Goal: Information Seeking & Learning: Learn about a topic

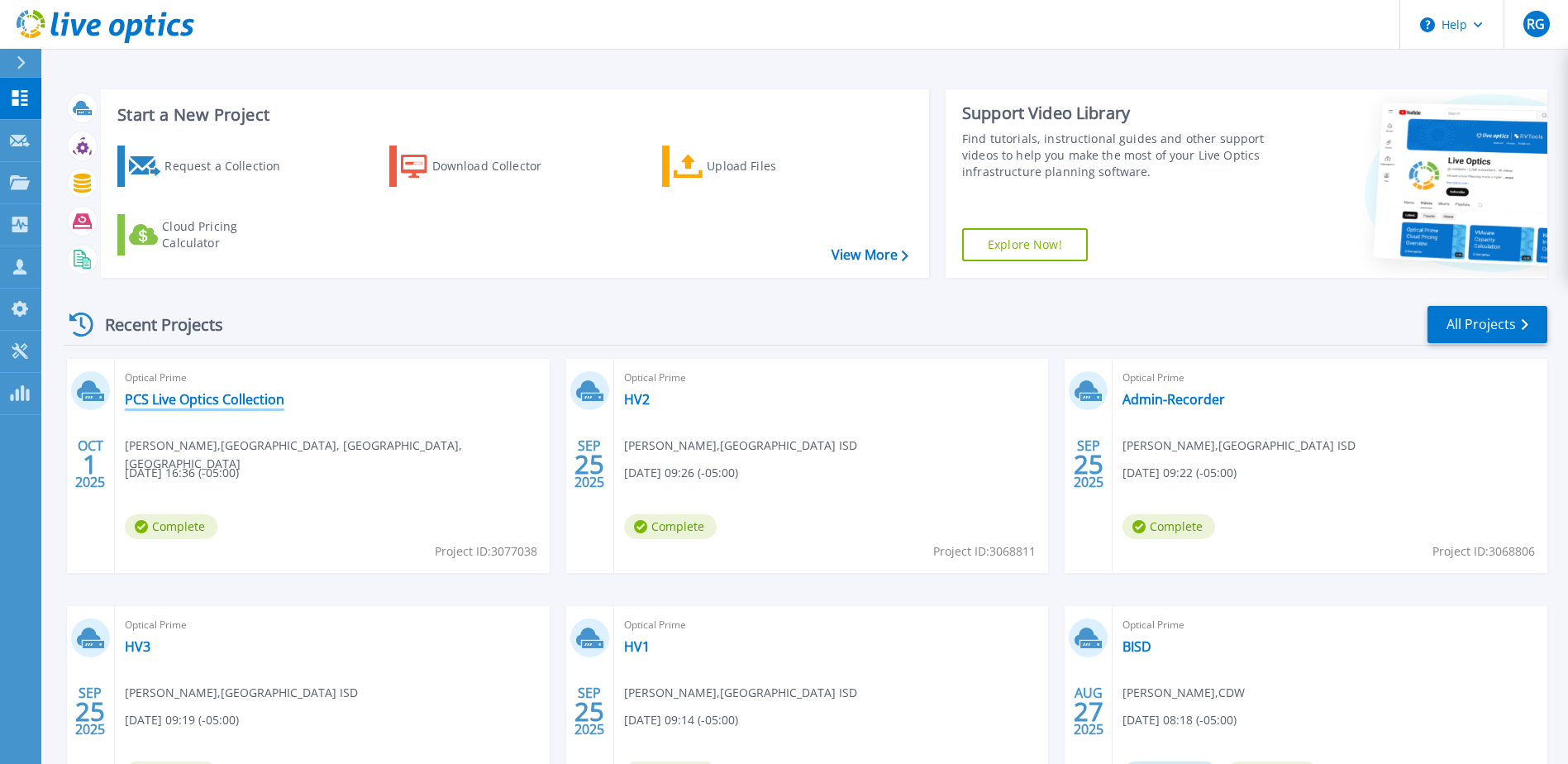
click at [250, 400] on link "PCS Live Optics Collection" at bounding box center [205, 399] width 160 height 17
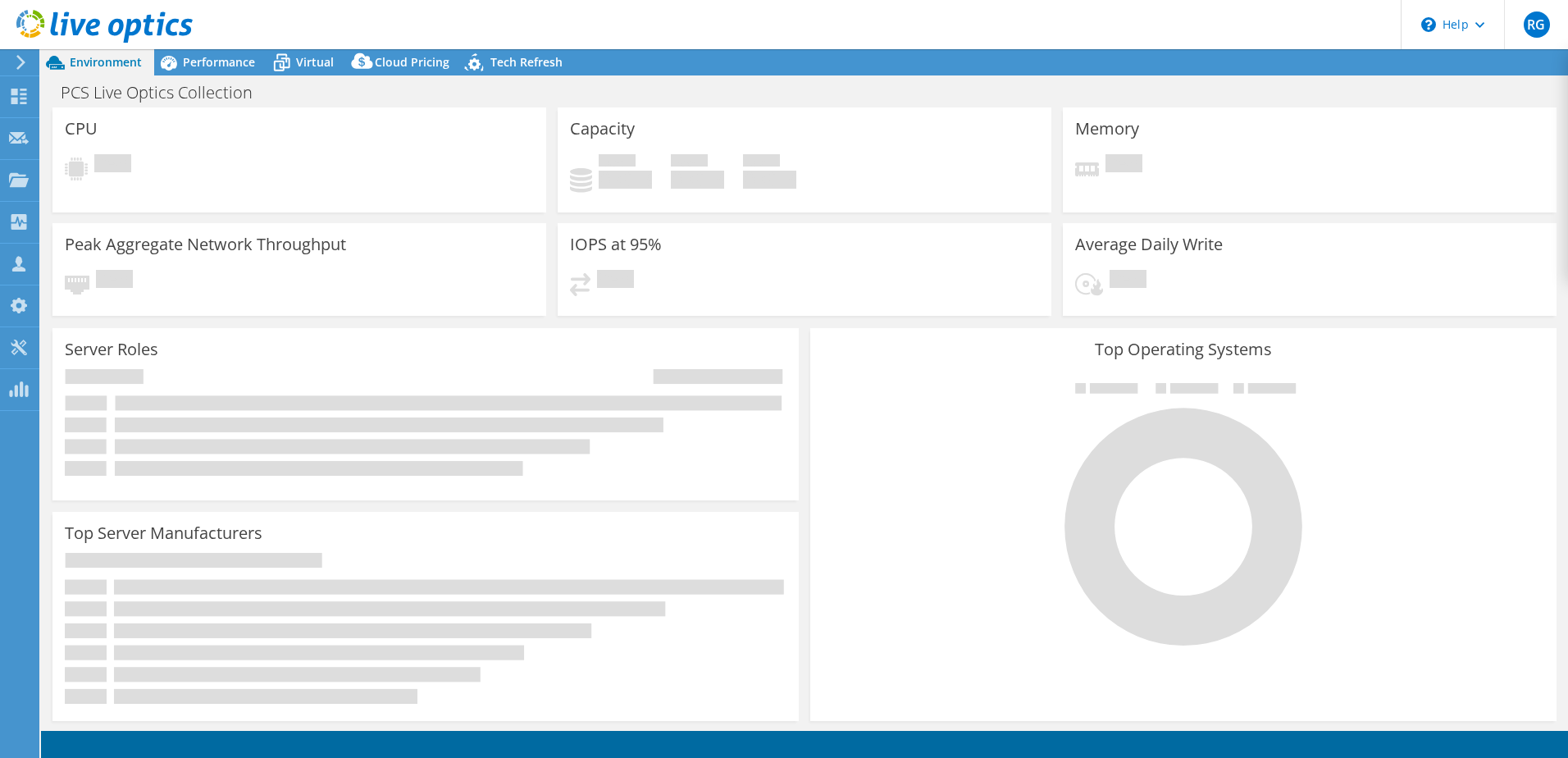
select select "USD"
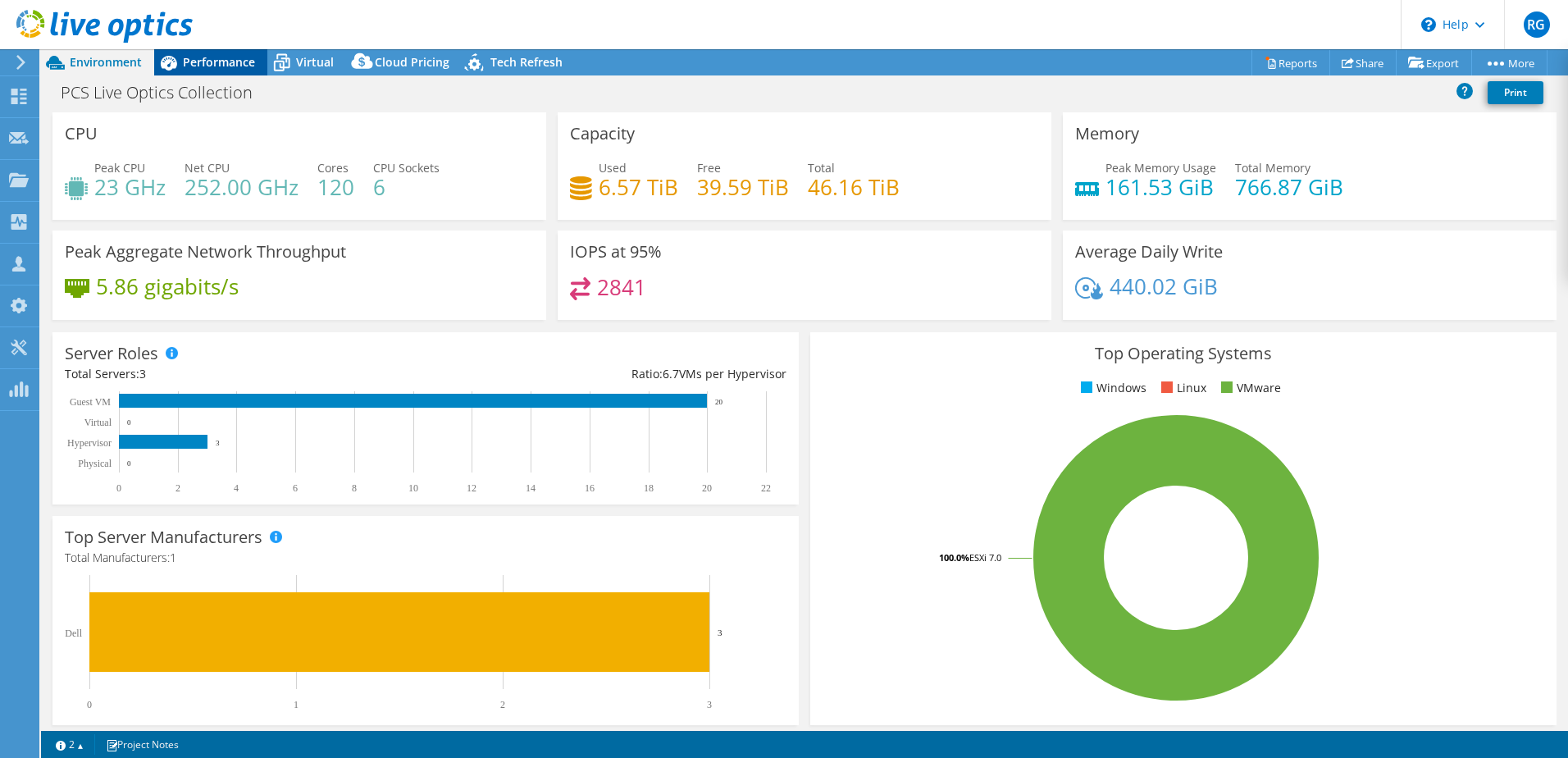
click at [209, 67] on span "Performance" at bounding box center [219, 62] width 72 height 16
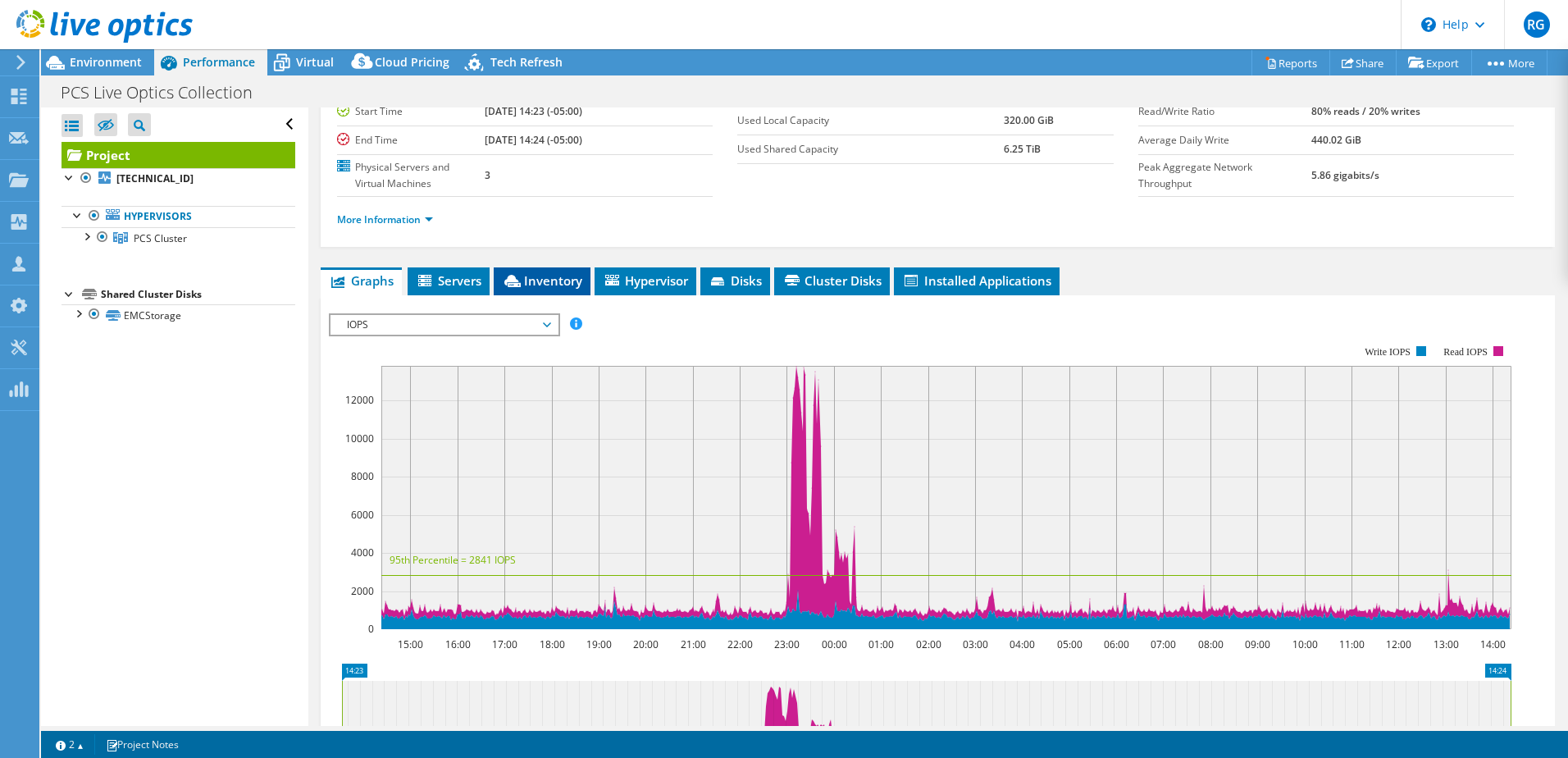
click at [556, 272] on span "Inventory" at bounding box center [542, 280] width 80 height 17
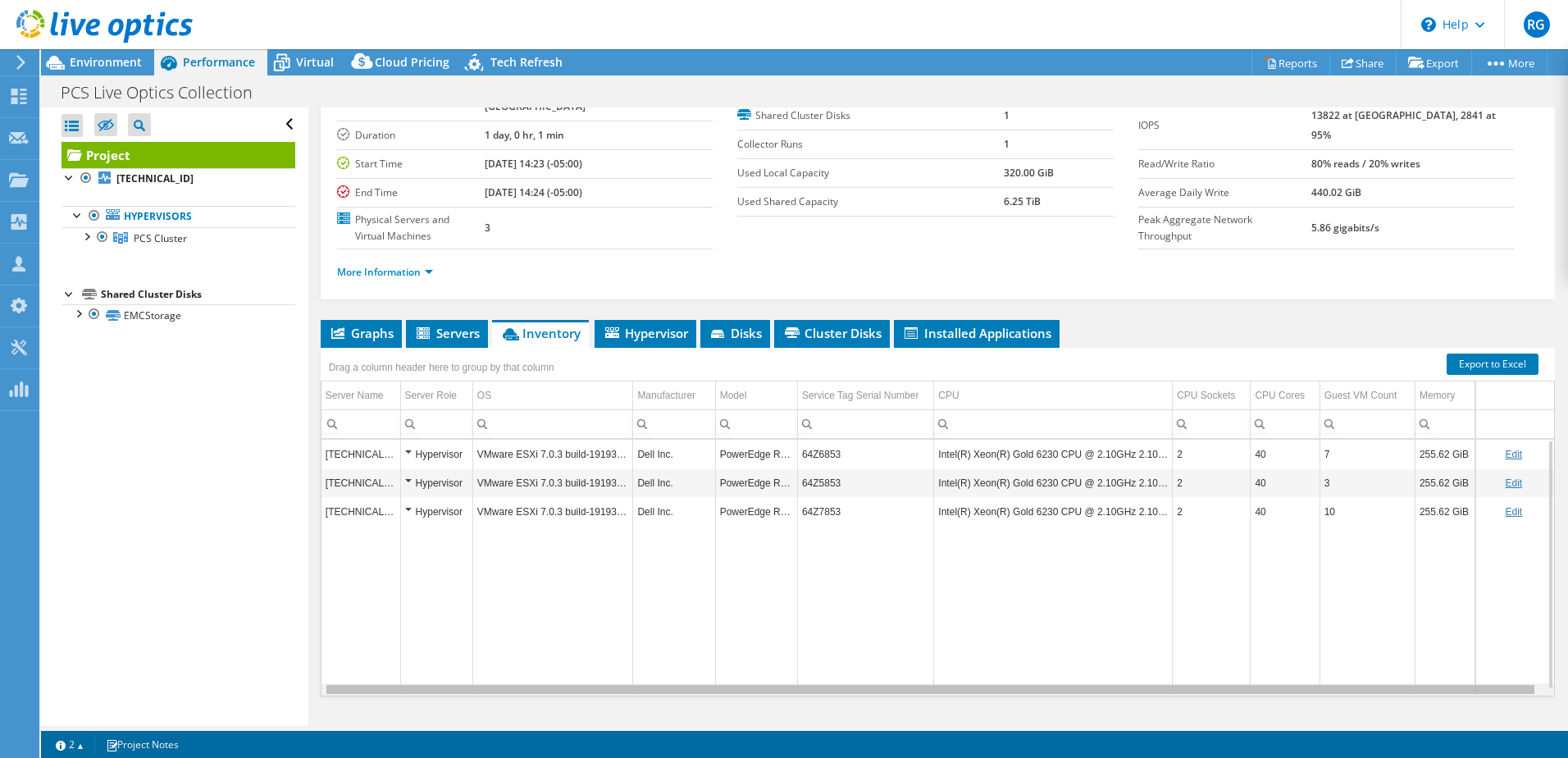
scroll to position [0, 9]
drag, startPoint x: 1522, startPoint y: 655, endPoint x: 1469, endPoint y: 664, distance: 53.8
click at [1480, 662] on body "RG Partner Team Member RENDELL GREEN rendell.green@cdw.com CDW My Profile Log O…" at bounding box center [784, 379] width 1568 height 758
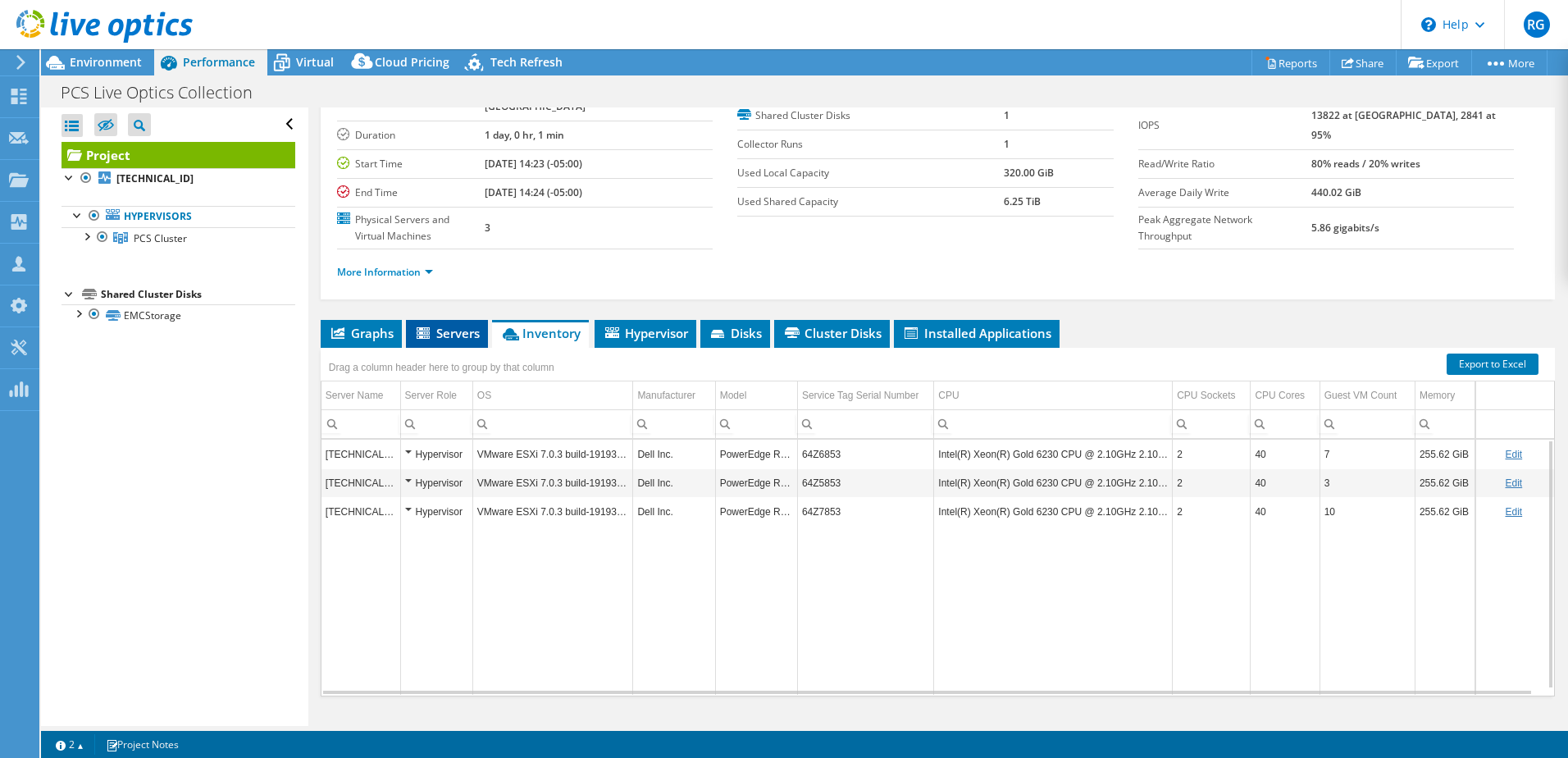
click at [445, 324] on span "Servers" at bounding box center [447, 332] width 65 height 17
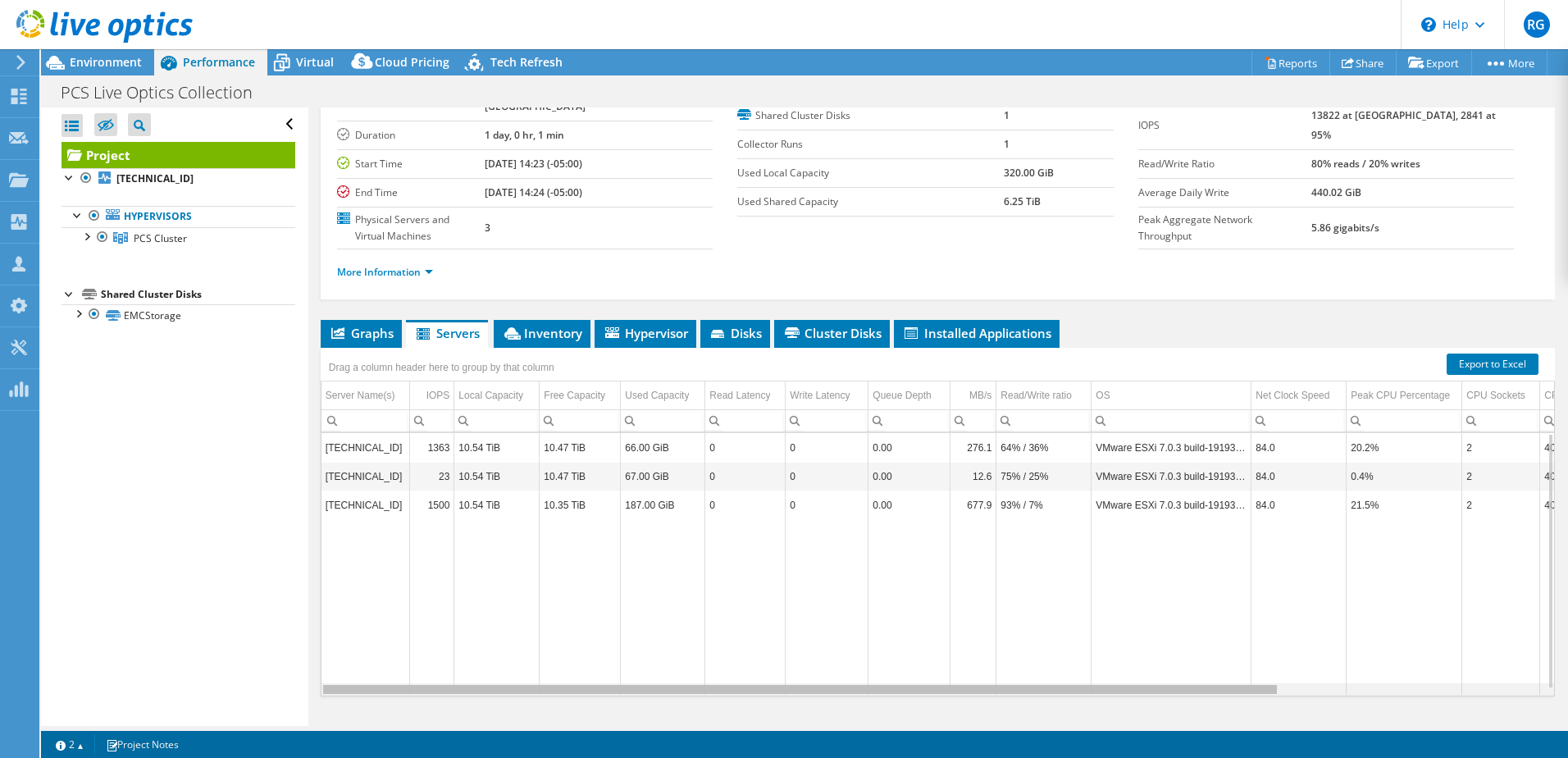
drag, startPoint x: 1240, startPoint y: 661, endPoint x: 1120, endPoint y: 682, distance: 121.8
click at [1120, 682] on body "RG Partner Team Member RENDELL GREEN rendell.green@cdw.com CDW My Profile Log O…" at bounding box center [784, 379] width 1568 height 758
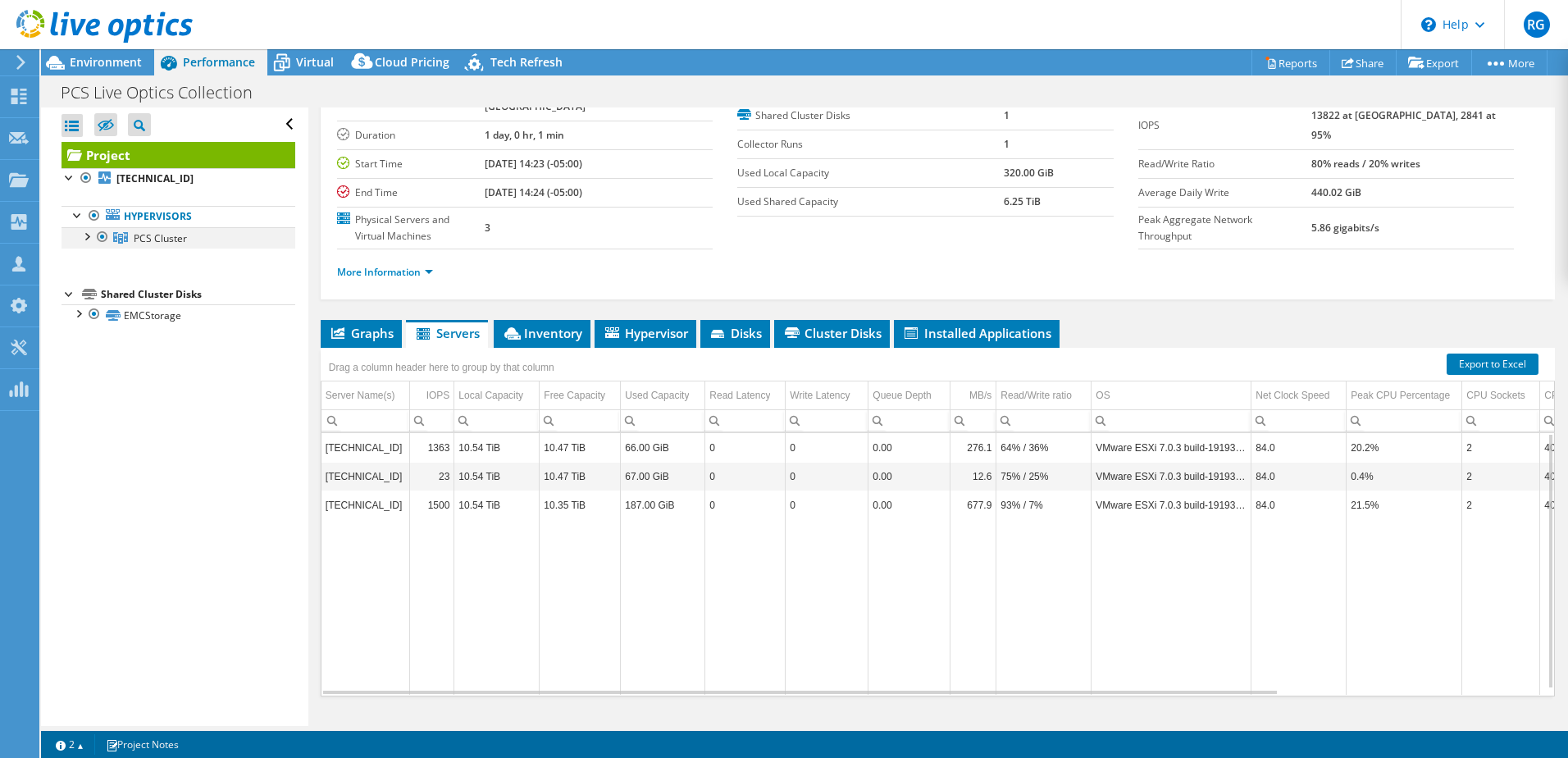
click at [90, 239] on div at bounding box center [85, 236] width 17 height 17
click at [77, 311] on div at bounding box center [78, 312] width 17 height 17
click at [81, 312] on div at bounding box center [78, 312] width 17 height 17
click at [66, 297] on div at bounding box center [70, 292] width 17 height 17
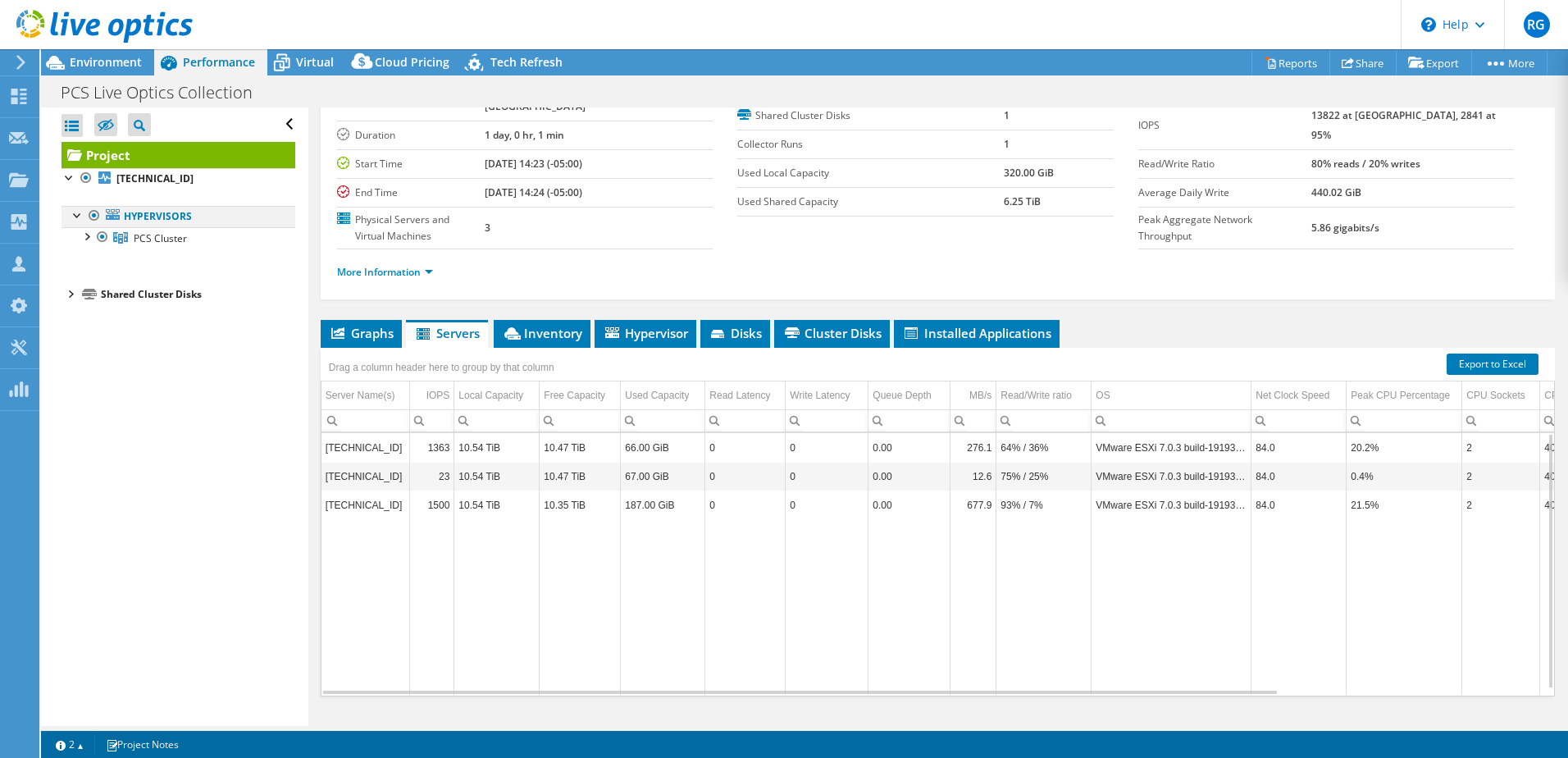
click at [76, 218] on div at bounding box center [78, 214] width 17 height 17
click at [68, 178] on div at bounding box center [70, 176] width 17 height 17
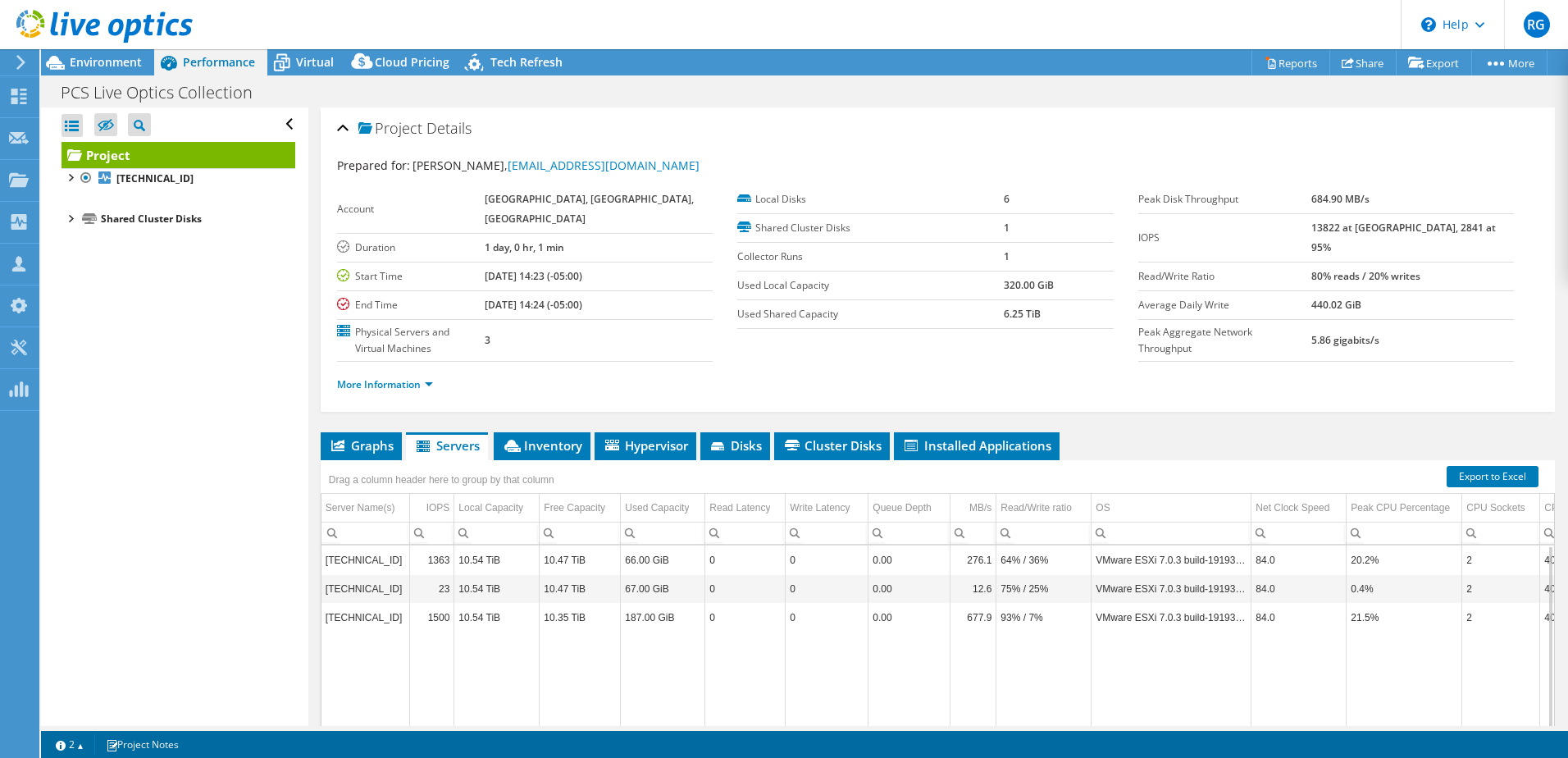
click at [65, 222] on div at bounding box center [70, 217] width 17 height 17
click at [68, 222] on div at bounding box center [70, 217] width 17 height 17
click at [69, 226] on li "Shared Cluster Disks EMCStorage EMCStorage | 10.1.100.202" at bounding box center [179, 219] width 234 height 20
click at [72, 220] on div at bounding box center [70, 217] width 17 height 17
click at [85, 238] on div at bounding box center [78, 236] width 17 height 17
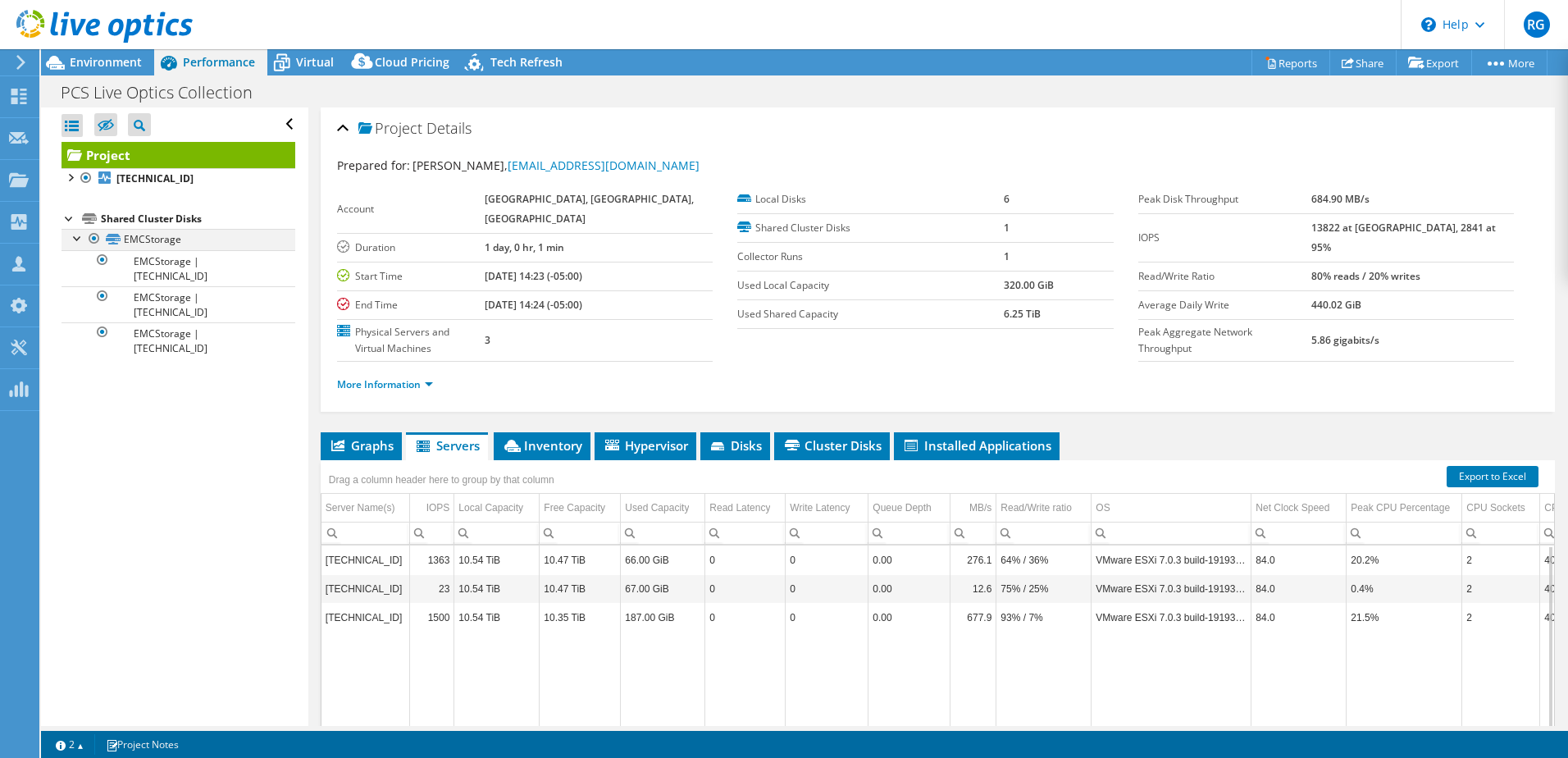
click at [75, 240] on div at bounding box center [78, 236] width 17 height 17
click at [71, 221] on div at bounding box center [70, 217] width 17 height 17
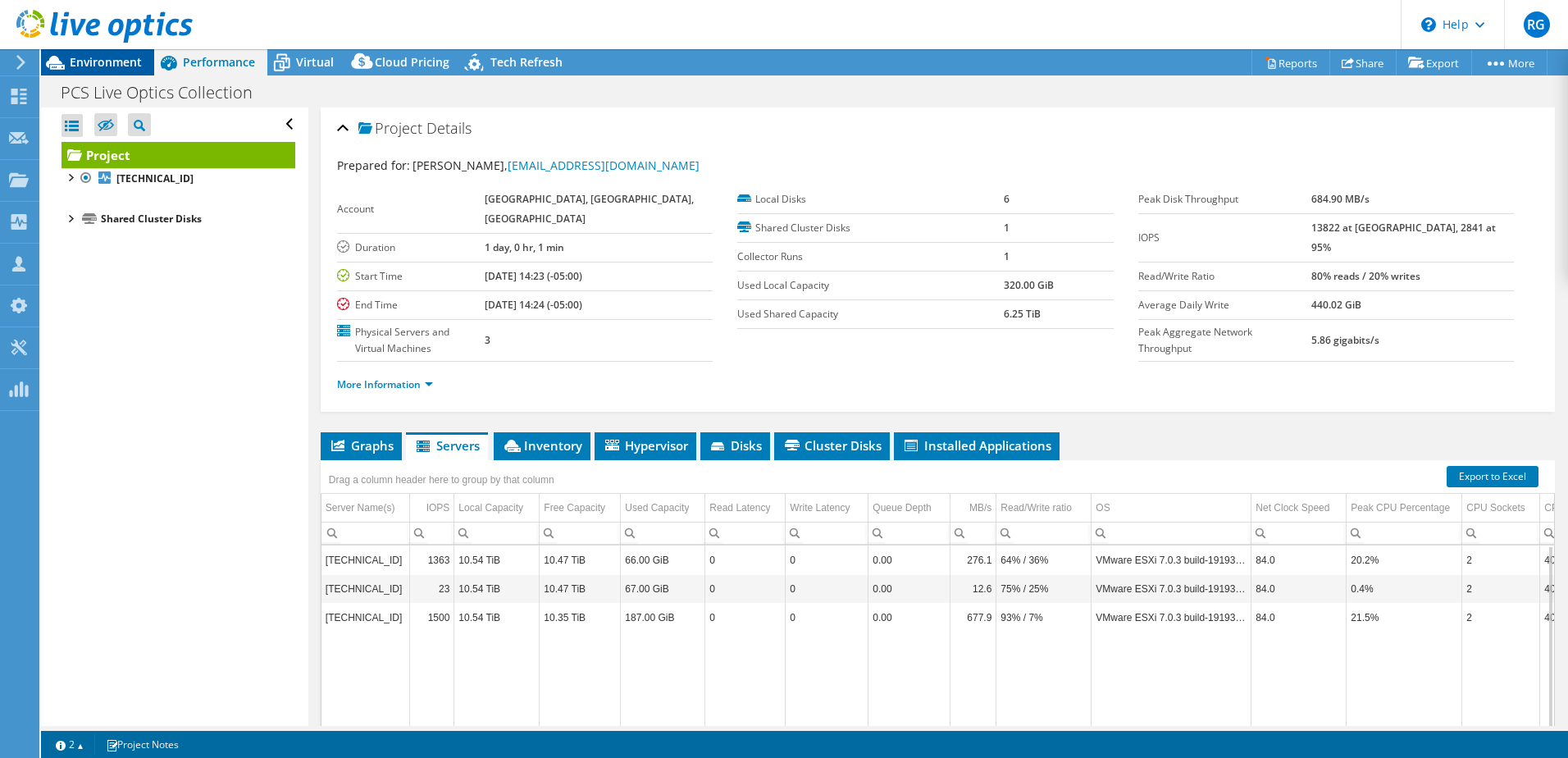
click at [119, 60] on span "Environment" at bounding box center [106, 62] width 72 height 16
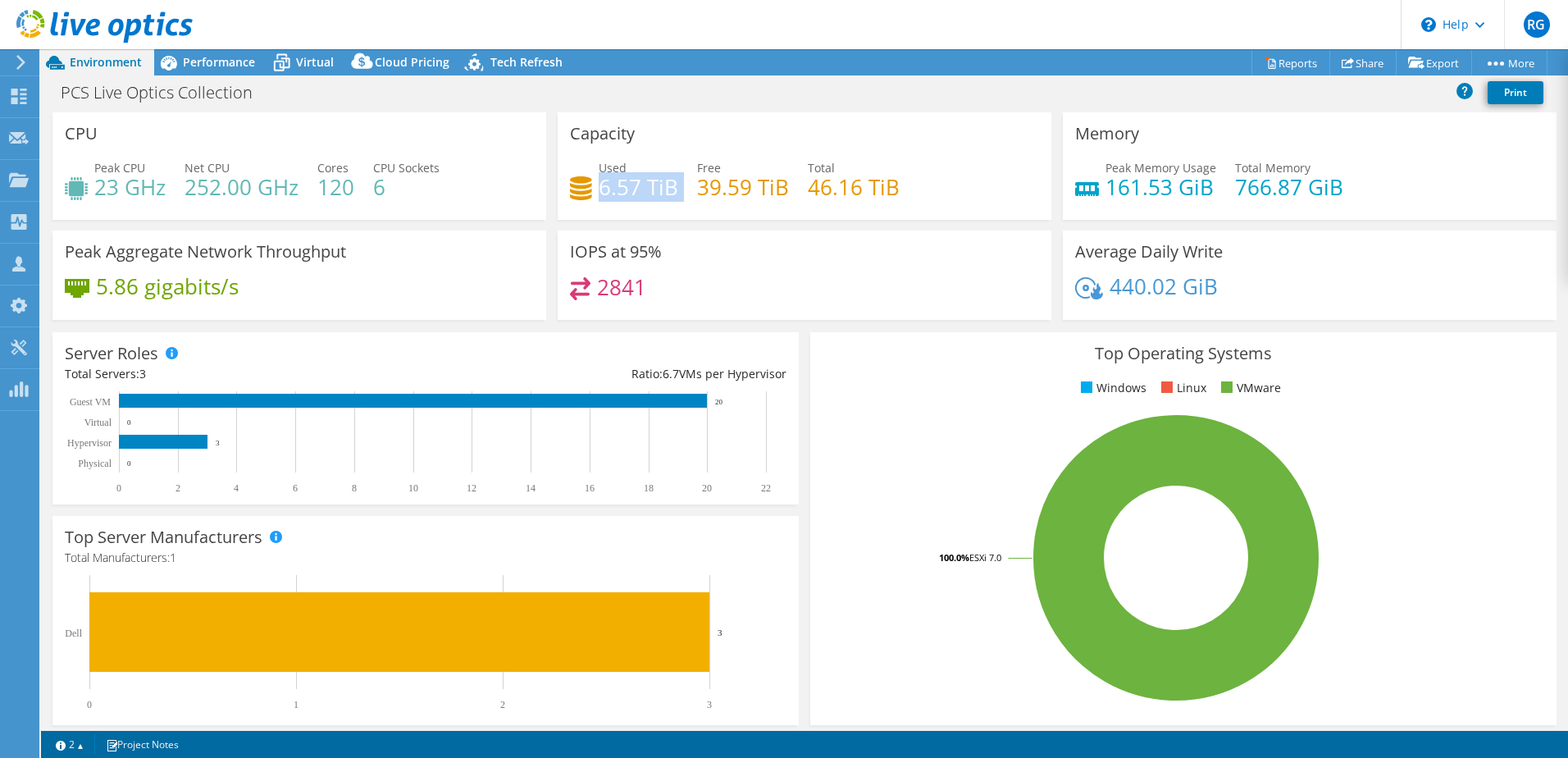
drag, startPoint x: 599, startPoint y: 179, endPoint x: 676, endPoint y: 186, distance: 77.3
click at [676, 186] on div "Used 6.57 TiB Free 39.59 TiB Total 46.16 TiB" at bounding box center [805, 185] width 469 height 53
click at [205, 57] on span "Performance" at bounding box center [219, 62] width 72 height 16
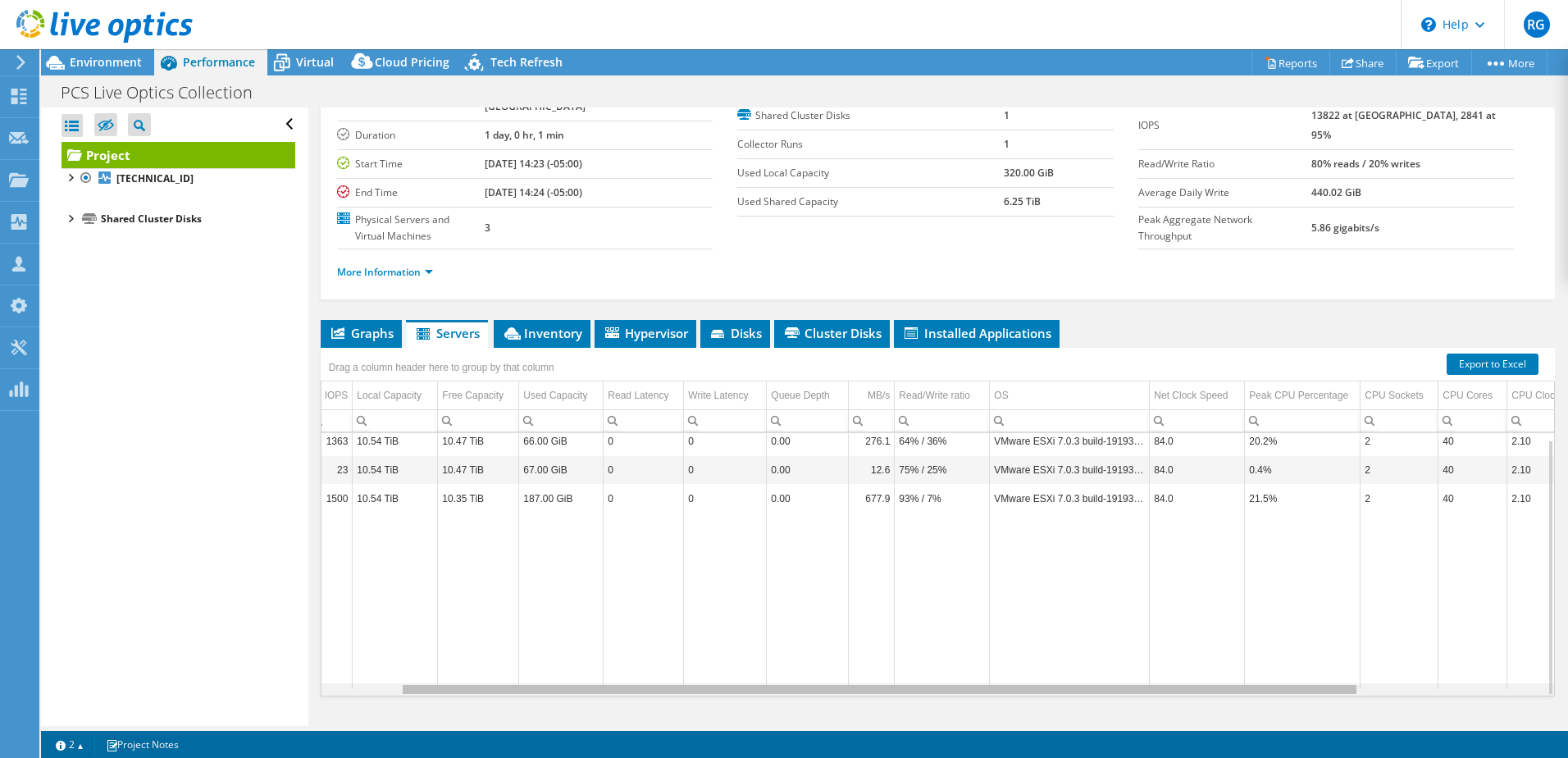
scroll to position [0, 169]
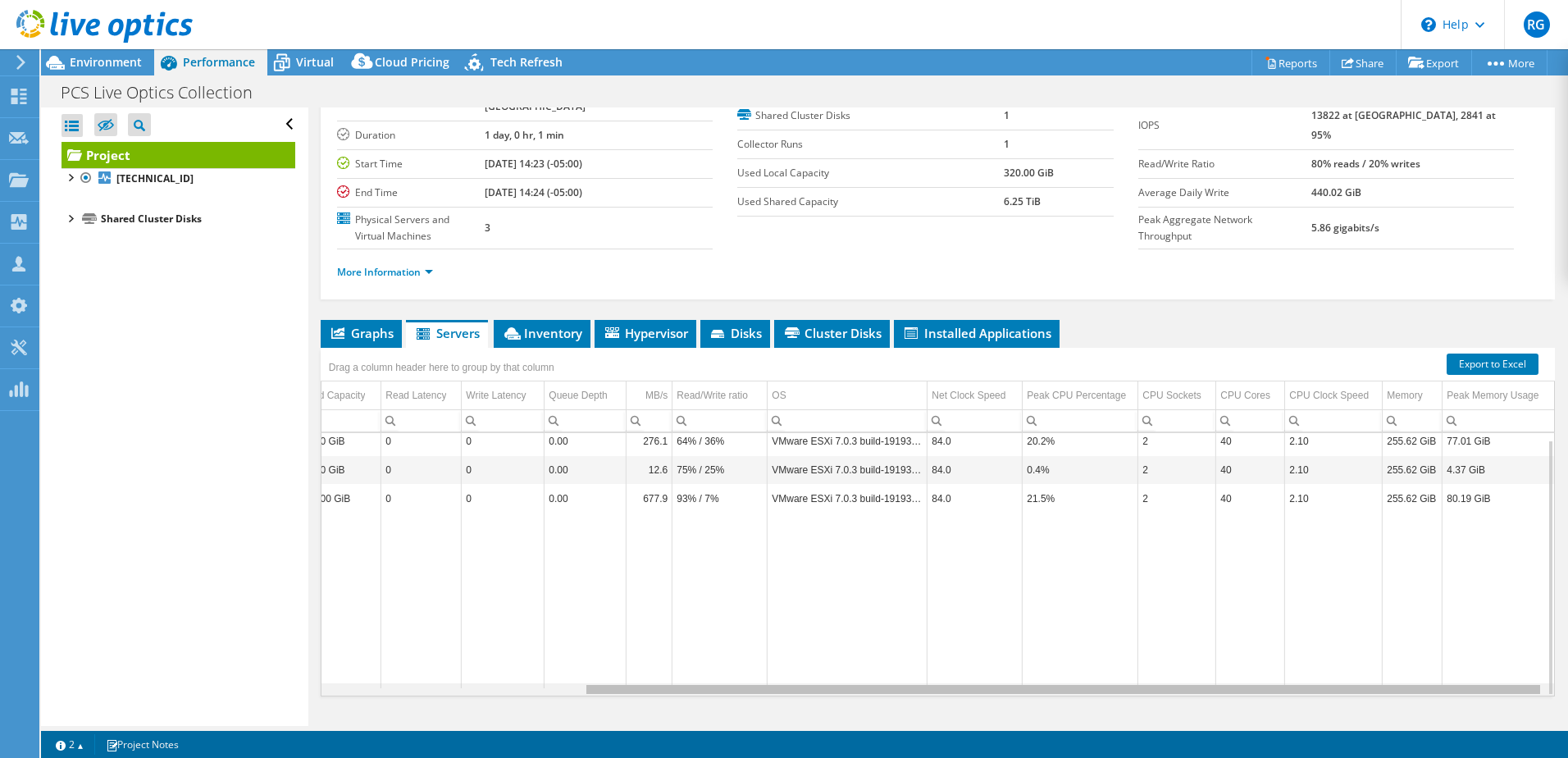
drag, startPoint x: 1271, startPoint y: 658, endPoint x: 1546, endPoint y: 664, distance: 275.1
click at [1546, 664] on body "RG Partner Team Member RENDELL GREEN rendell.green@cdw.com CDW My Profile Log O…" at bounding box center [784, 379] width 1568 height 758
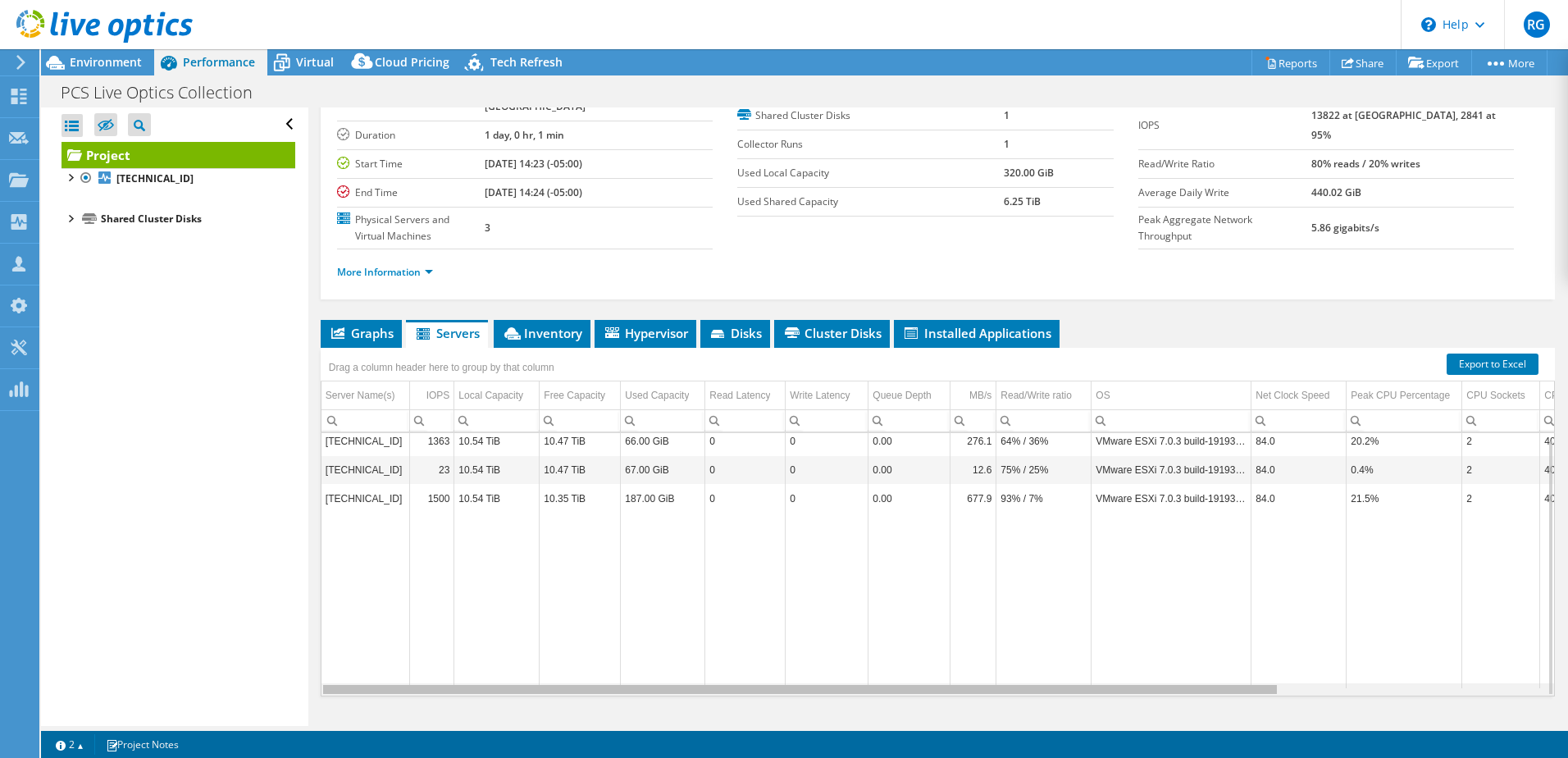
drag, startPoint x: 958, startPoint y: 659, endPoint x: 542, endPoint y: 643, distance: 416.3
click at [542, 643] on body "RG Partner Team Member RENDELL GREEN rendell.green@cdw.com CDW My Profile Log O…" at bounding box center [784, 379] width 1568 height 758
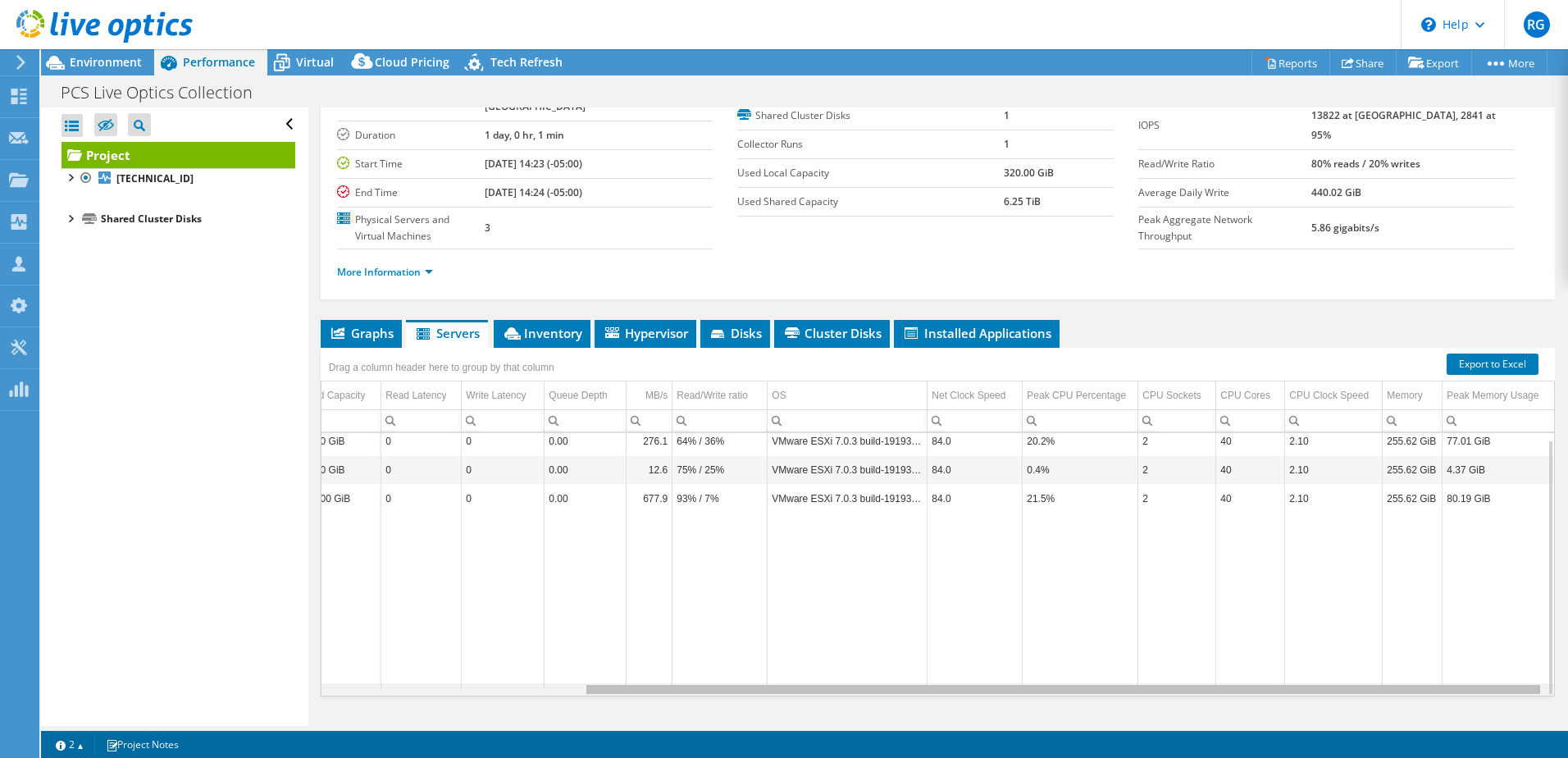
drag, startPoint x: 1246, startPoint y: 659, endPoint x: 1126, endPoint y: 702, distance: 127.5
click at [1126, 702] on body "RG Partner Team Member RENDELL GREEN rendell.green@cdw.com CDW My Profile Log O…" at bounding box center [784, 379] width 1568 height 758
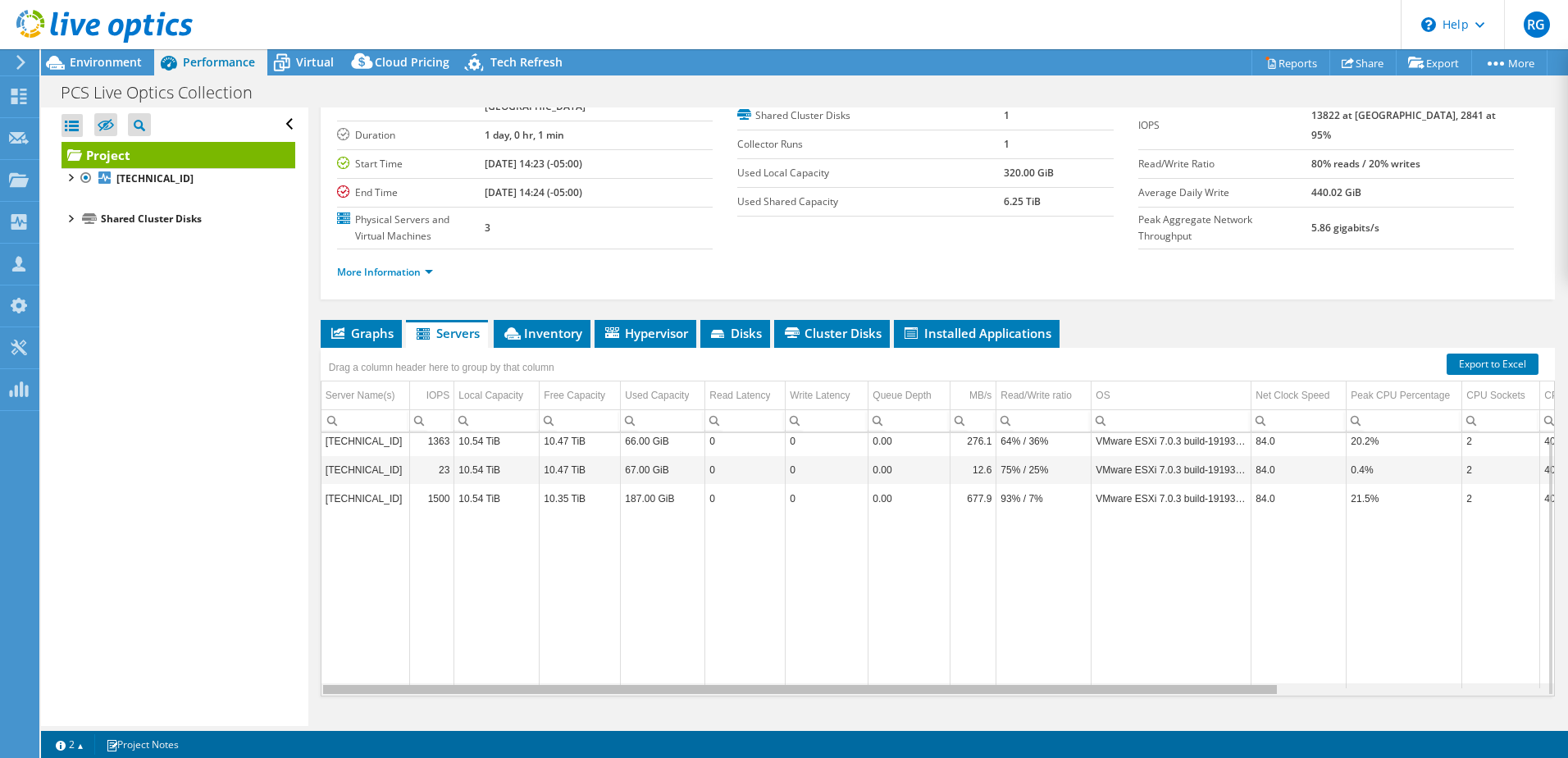
drag, startPoint x: 1439, startPoint y: 658, endPoint x: 928, endPoint y: 635, distance: 511.5
click at [928, 635] on body "RG Partner Team Member RENDELL GREEN rendell.green@cdw.com CDW My Profile Log O…" at bounding box center [784, 379] width 1568 height 758
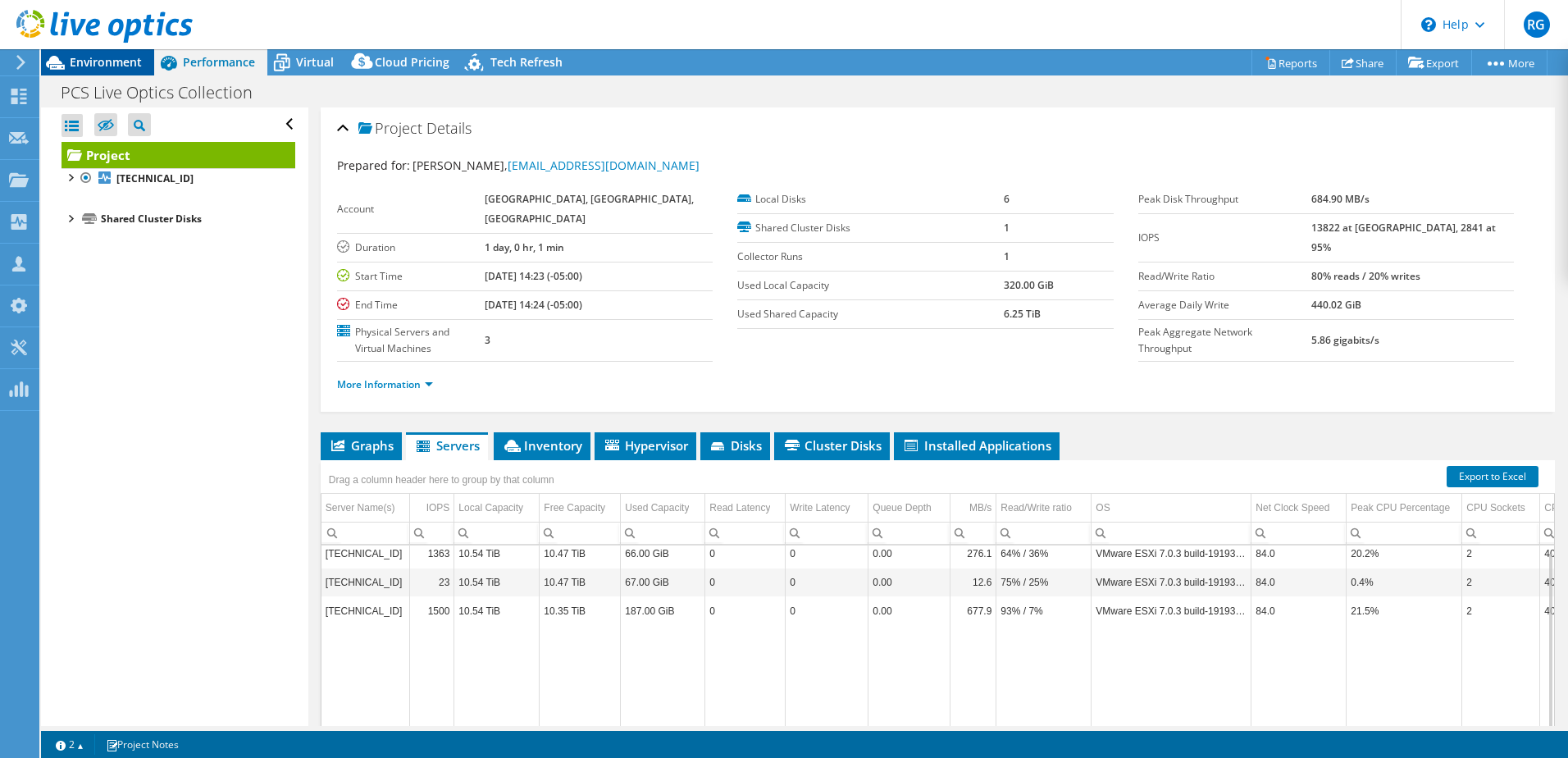
click at [106, 58] on span "Environment" at bounding box center [106, 62] width 72 height 16
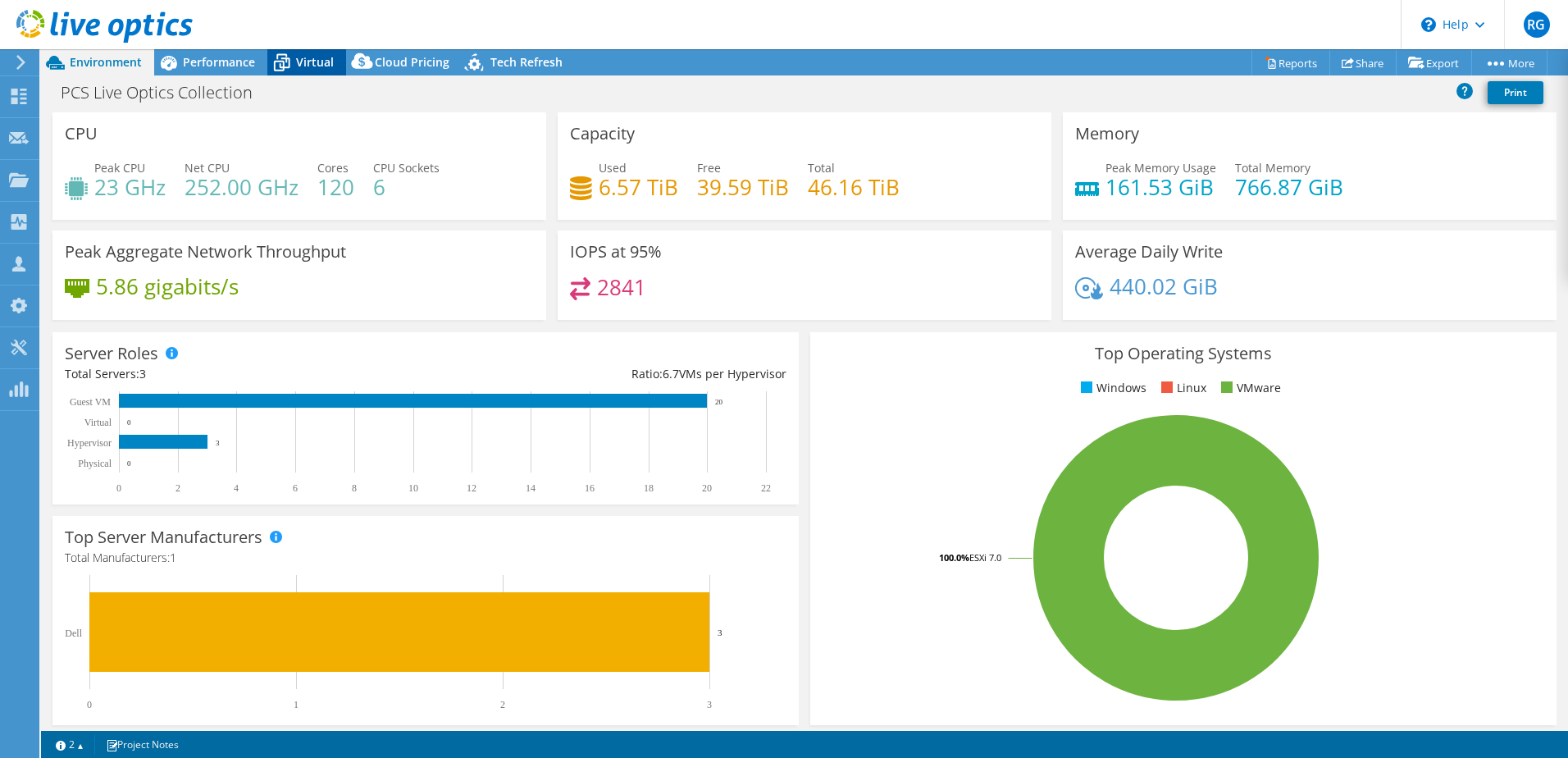
click at [297, 65] on span "Virtual" at bounding box center [315, 62] width 37 height 16
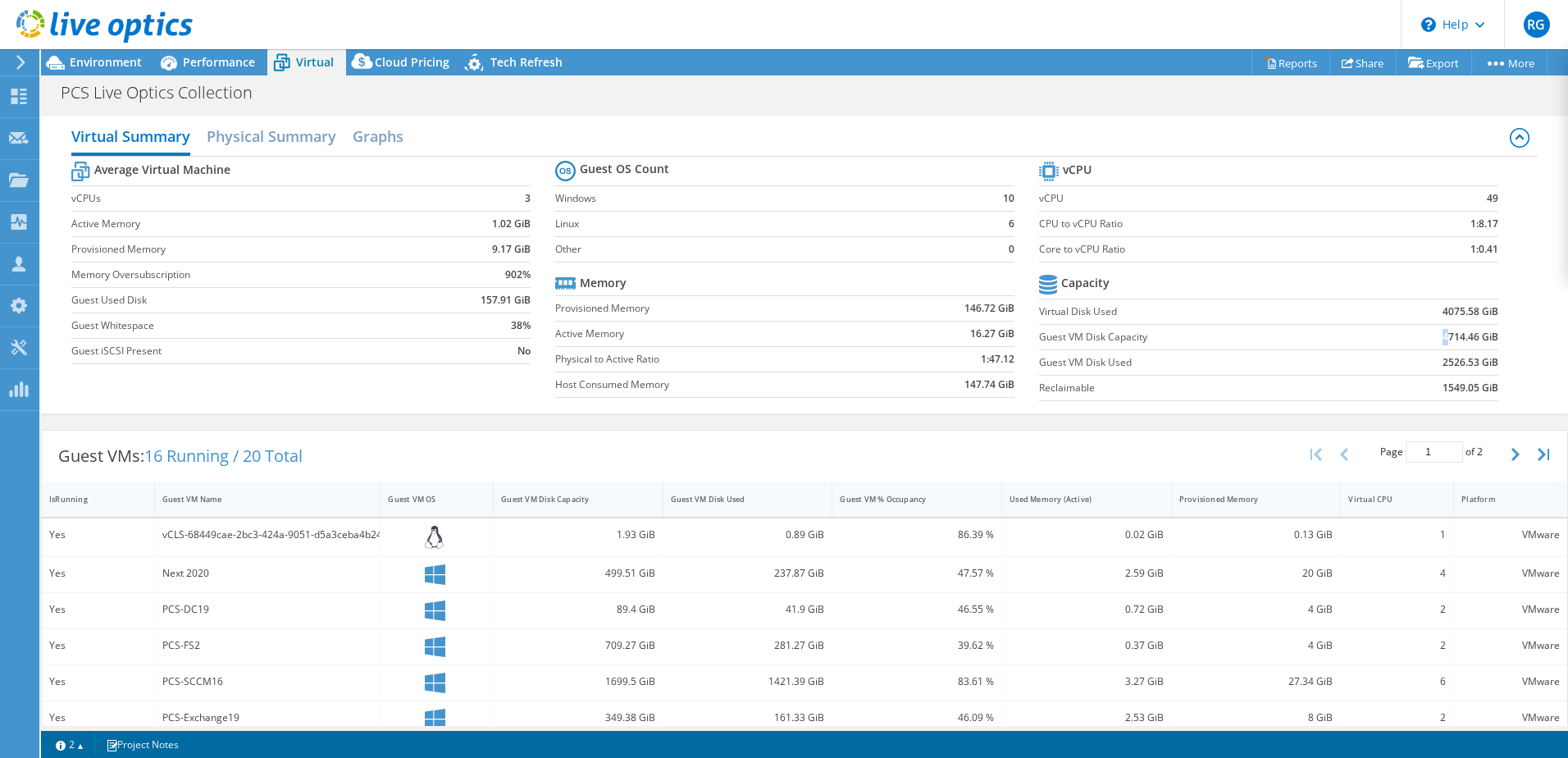
drag, startPoint x: 1429, startPoint y: 333, endPoint x: 1439, endPoint y: 335, distance: 10.2
click at [1439, 335] on td "4714.46 GiB" at bounding box center [1424, 336] width 148 height 25
drag, startPoint x: 1439, startPoint y: 335, endPoint x: 1543, endPoint y: 364, distance: 108.0
click at [1543, 364] on div "Virtual Summary Physical Summary Graphs Average Virtual Machine vCPUs 3 Active …" at bounding box center [804, 264] width 1527 height 297
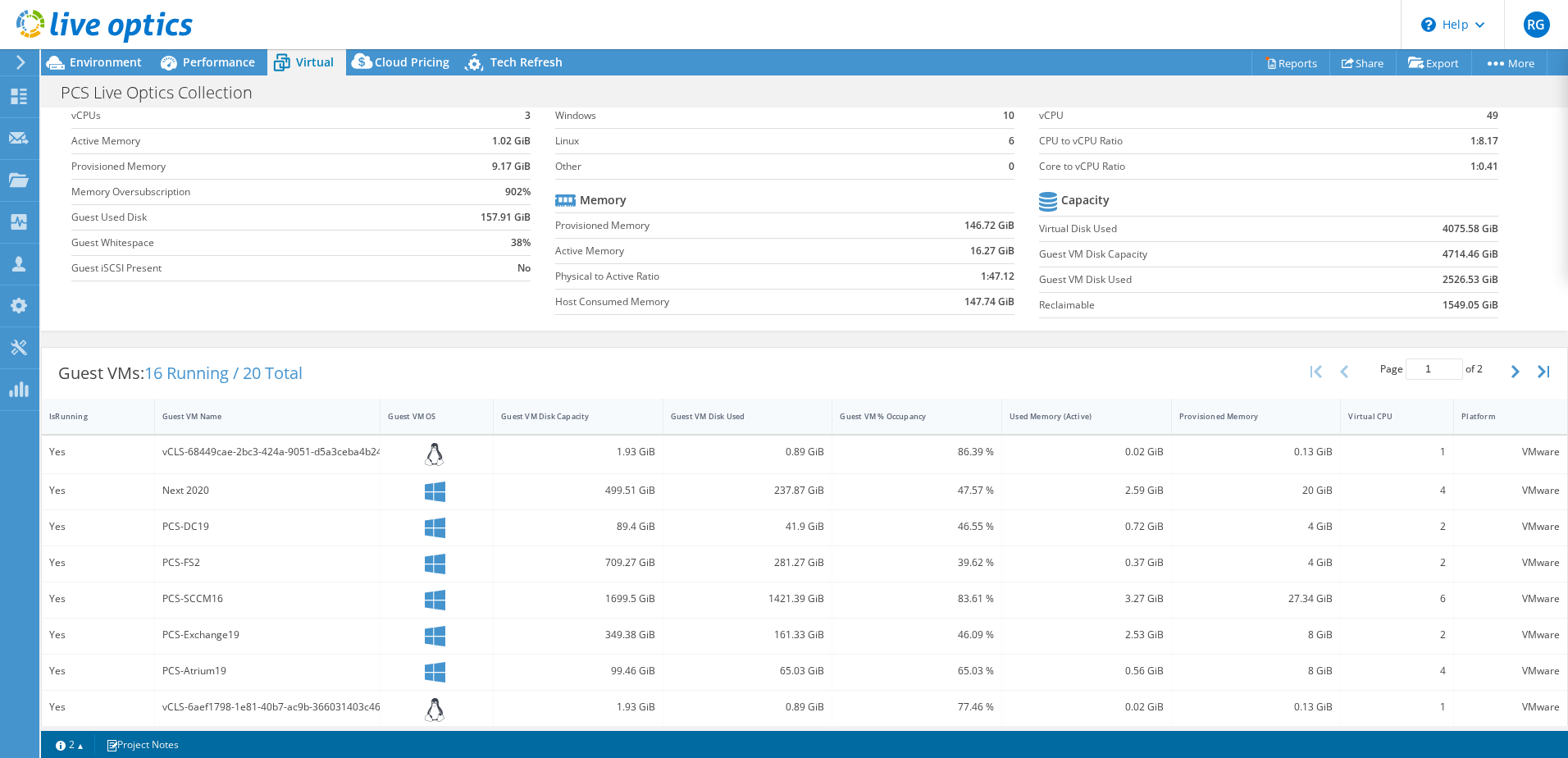
scroll to position [82, 0]
click at [1511, 377] on icon "button" at bounding box center [1515, 372] width 8 height 13
type input "2"
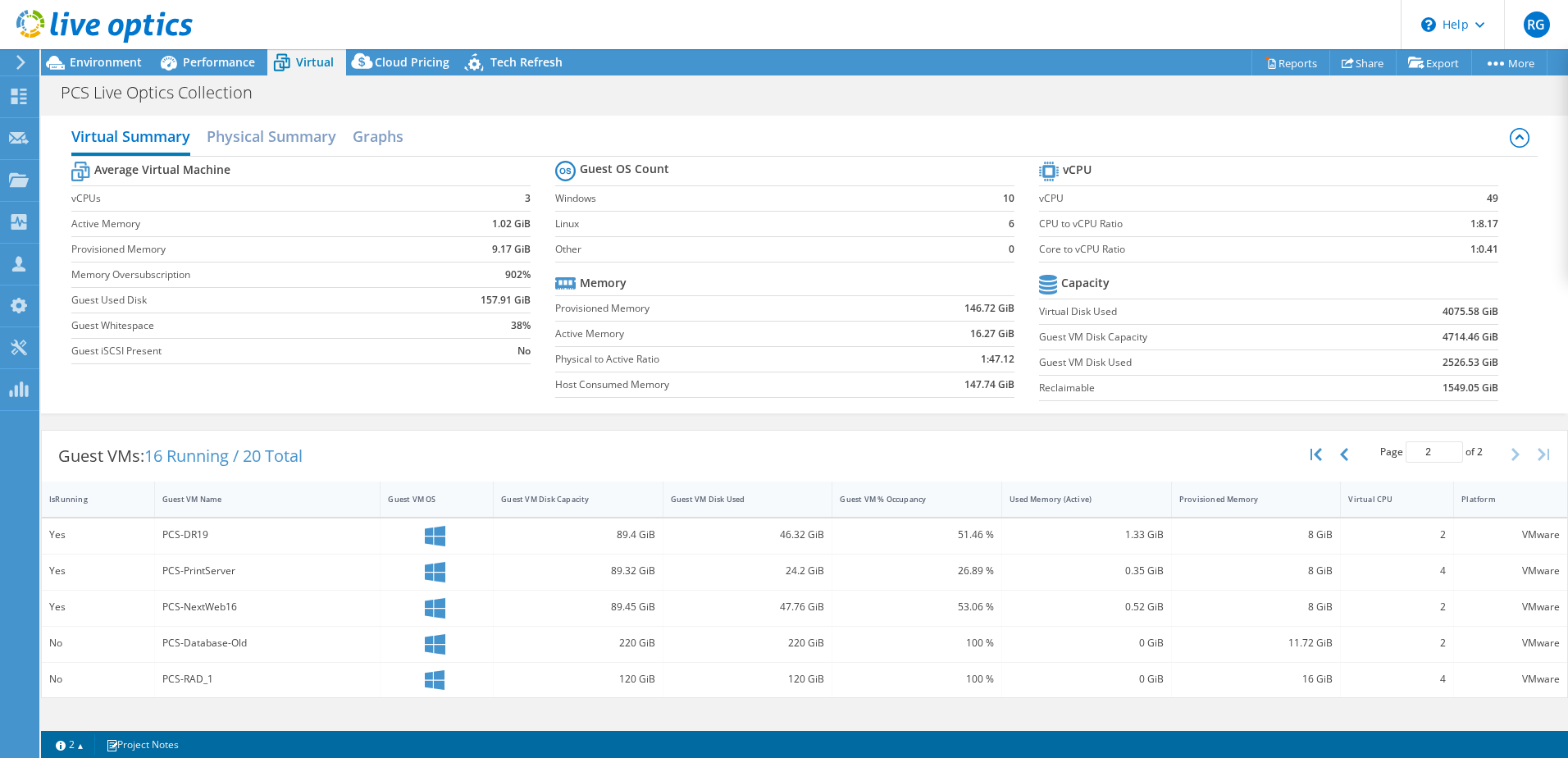
scroll to position [0, 0]
click at [286, 133] on h2 "Physical Summary" at bounding box center [271, 137] width 130 height 36
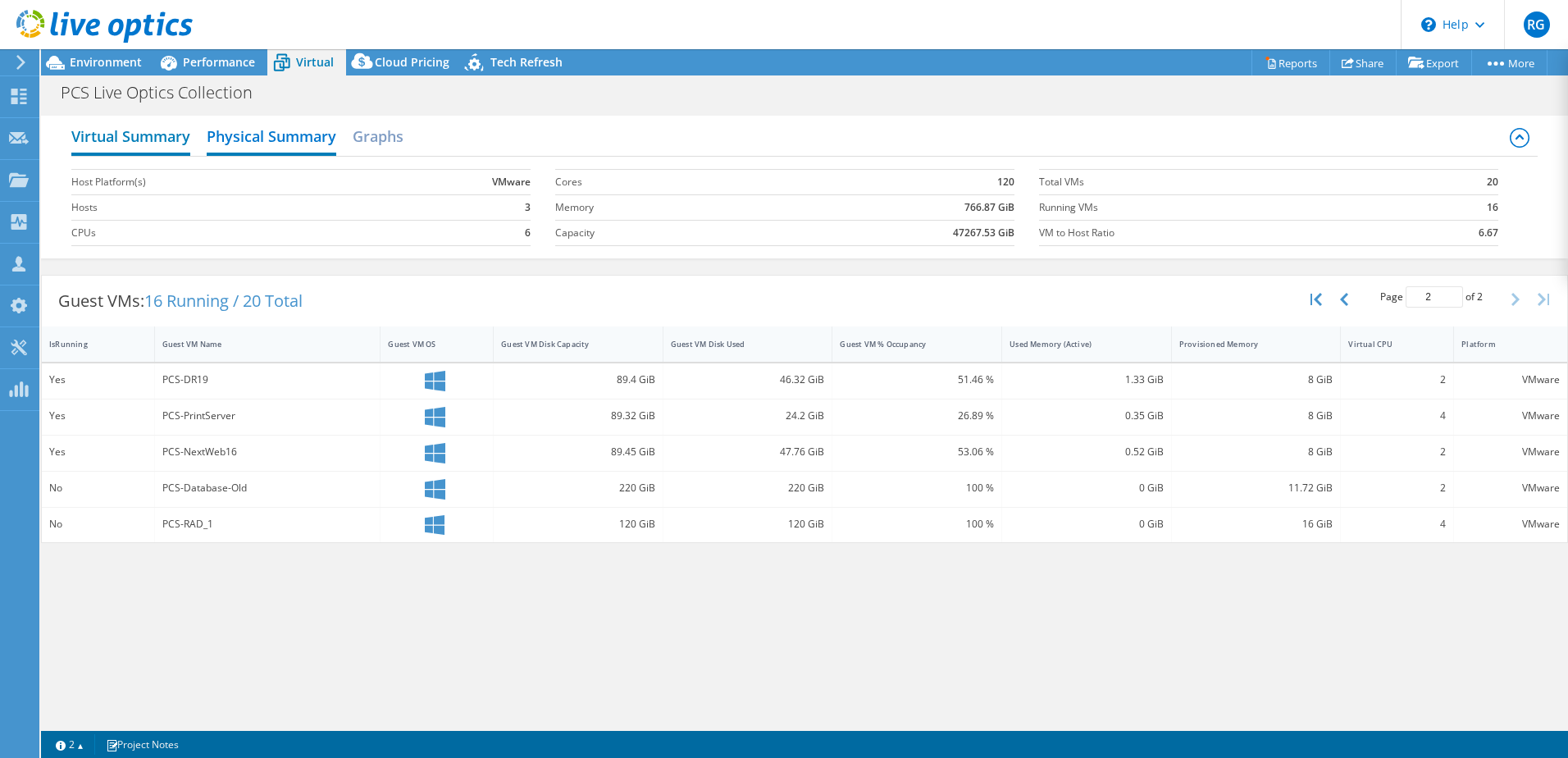
click at [145, 133] on h2 "Virtual Summary" at bounding box center [131, 137] width 119 height 36
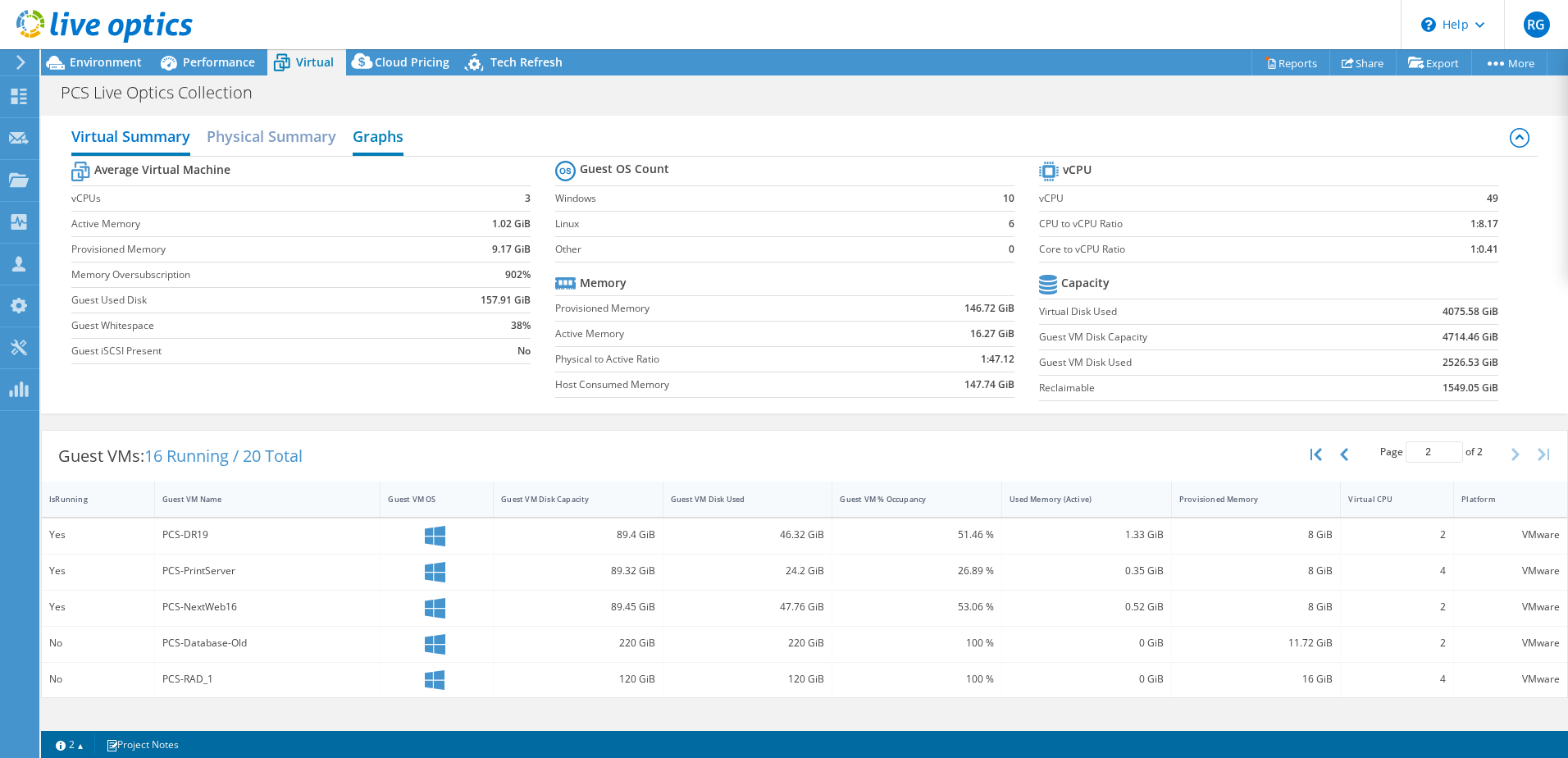
click at [403, 137] on h2 "Graphs" at bounding box center [378, 137] width 51 height 36
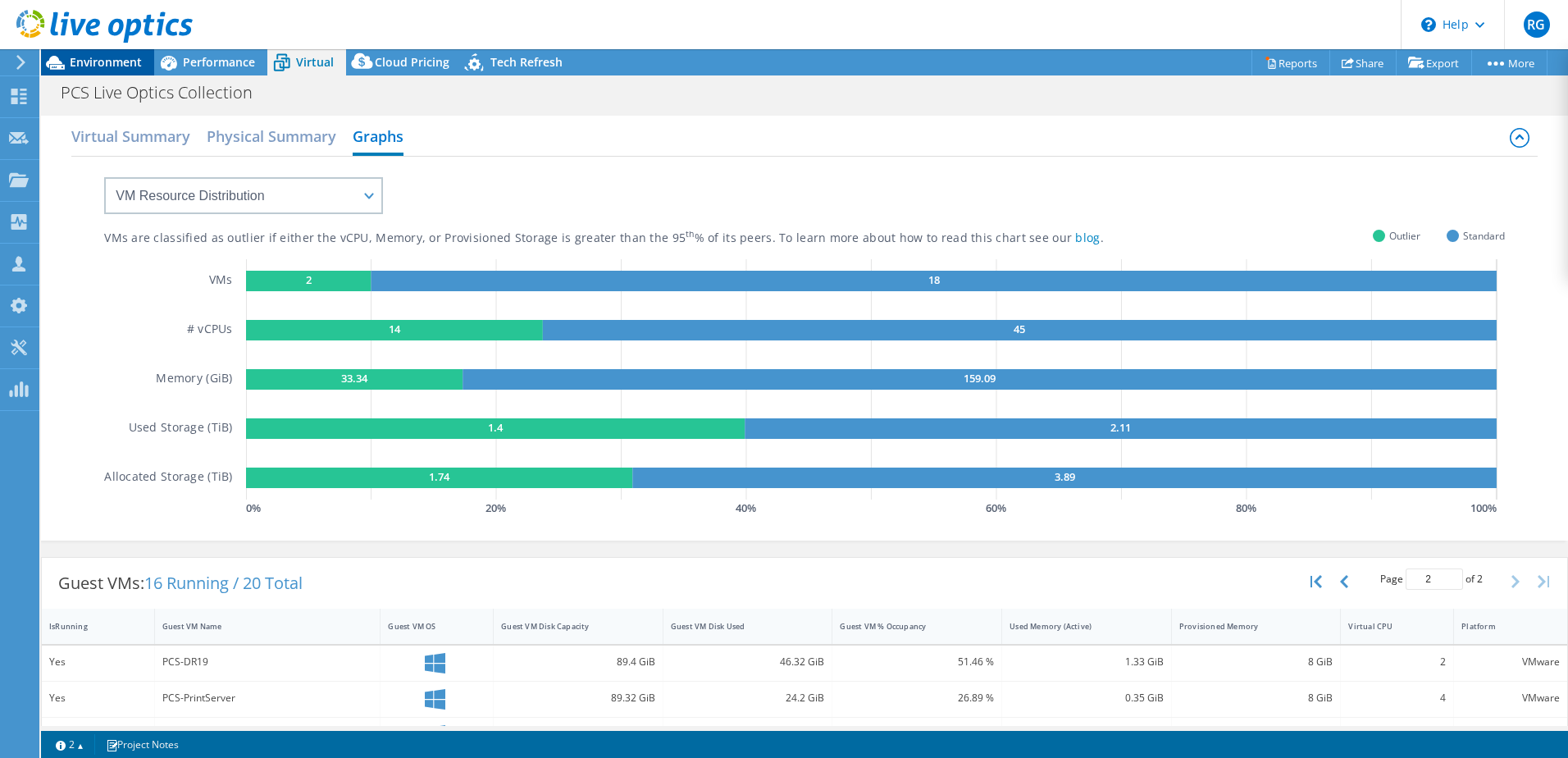
click at [101, 66] on span "Environment" at bounding box center [106, 62] width 72 height 16
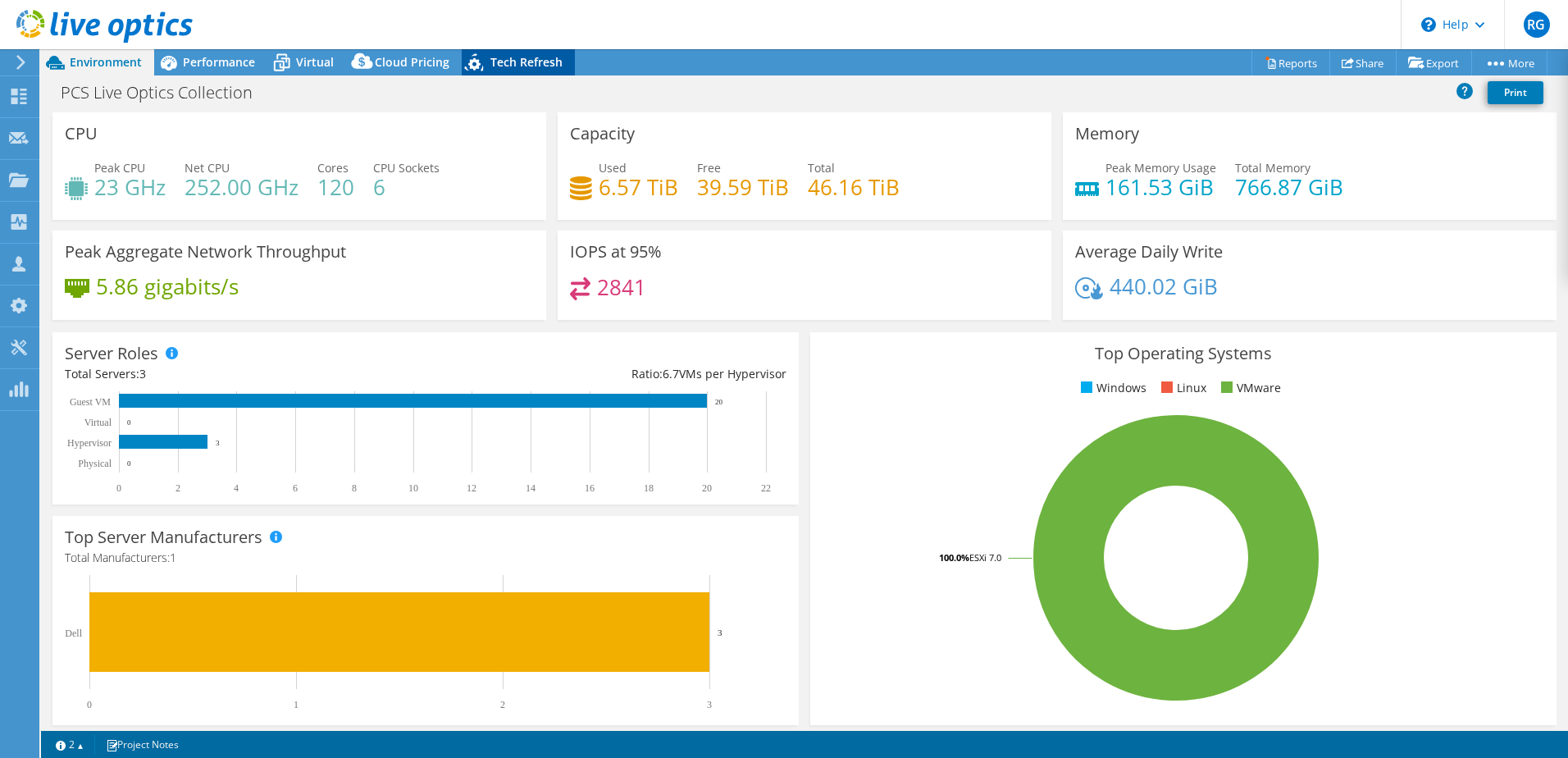
click at [535, 58] on span "Tech Refresh" at bounding box center [526, 62] width 72 height 16
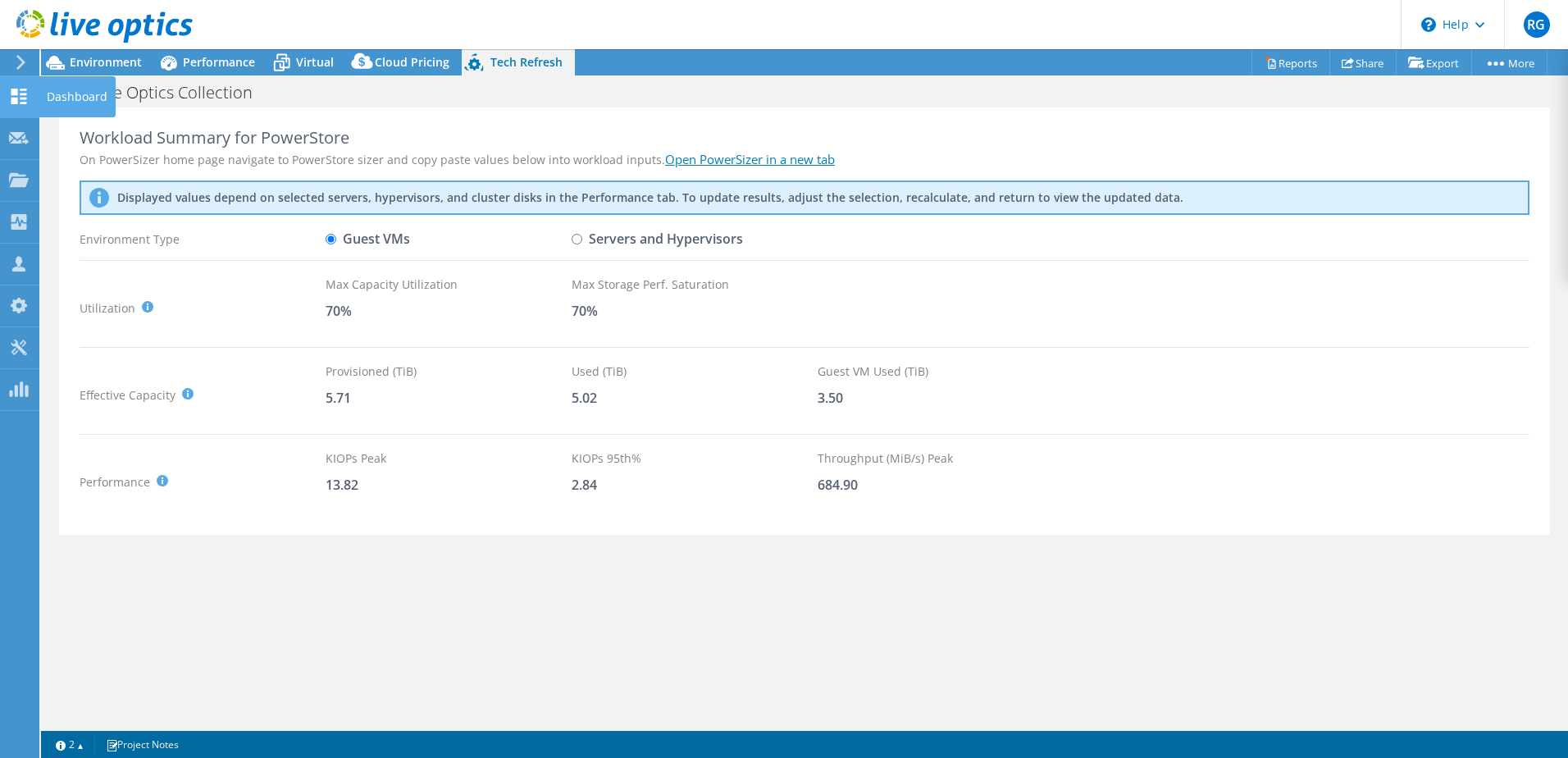
click at [21, 93] on use at bounding box center [19, 97] width 16 height 16
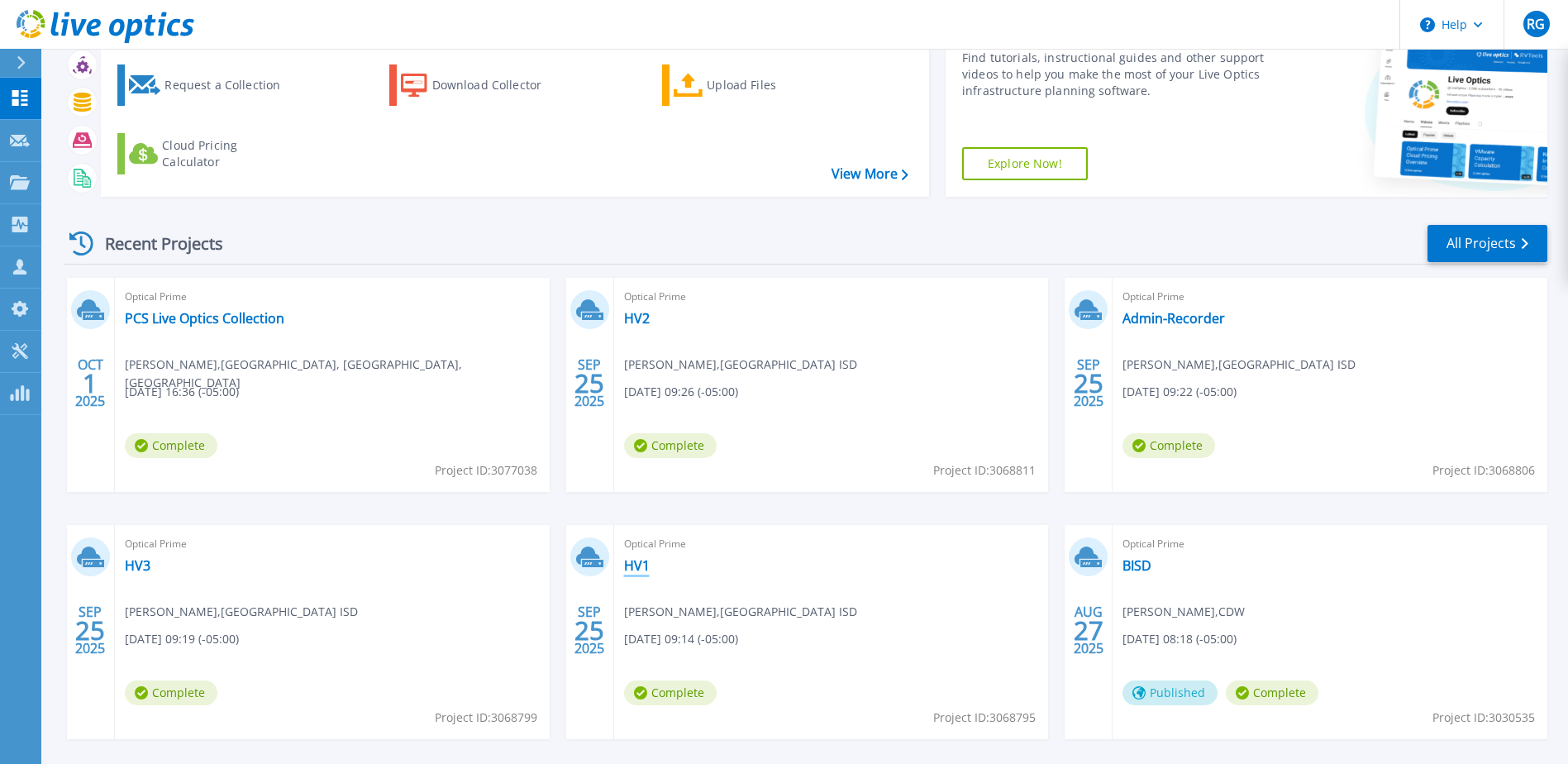
scroll to position [82, 0]
click at [633, 568] on link "HV1" at bounding box center [636, 564] width 25 height 17
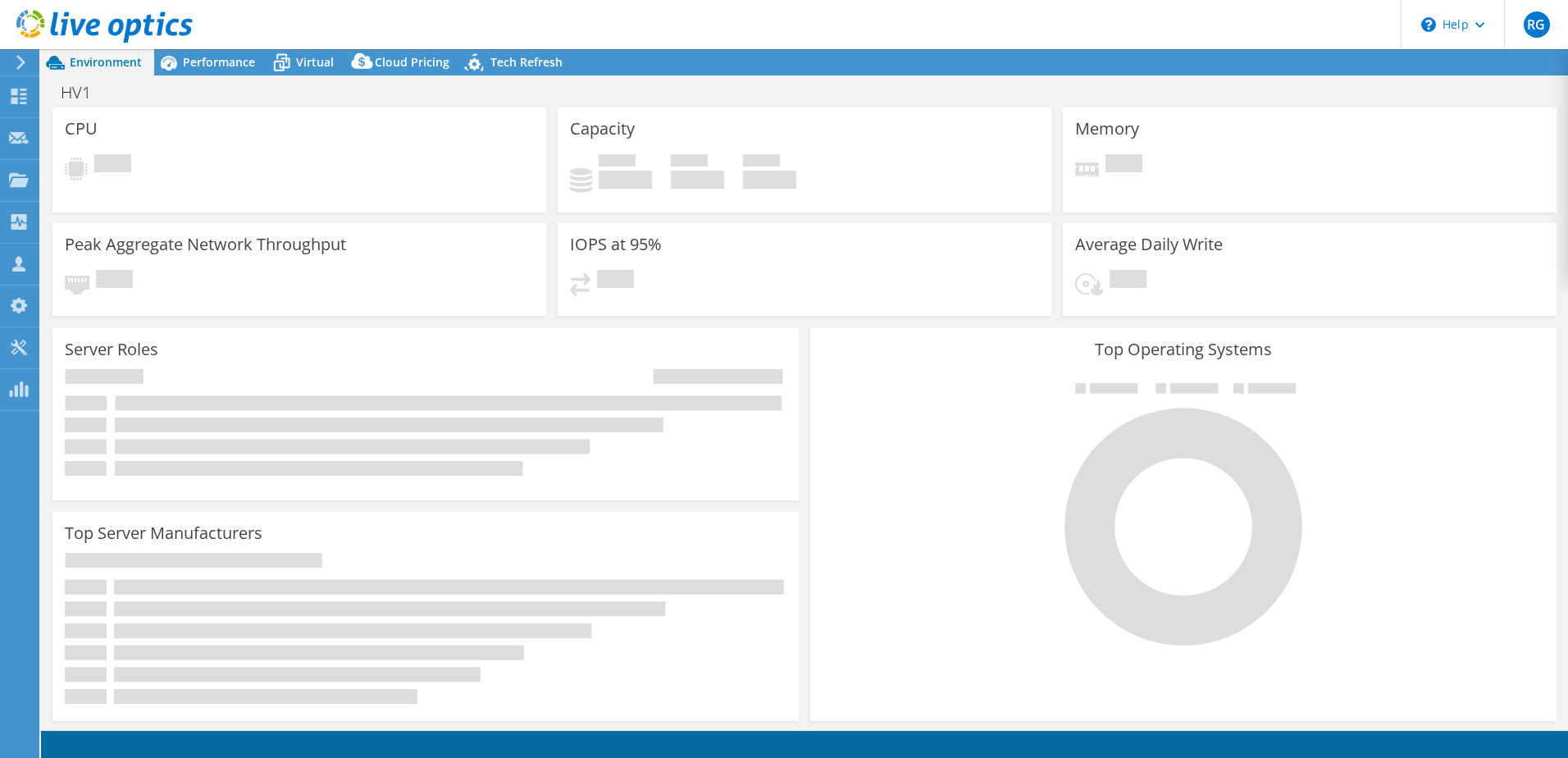
select select "USD"
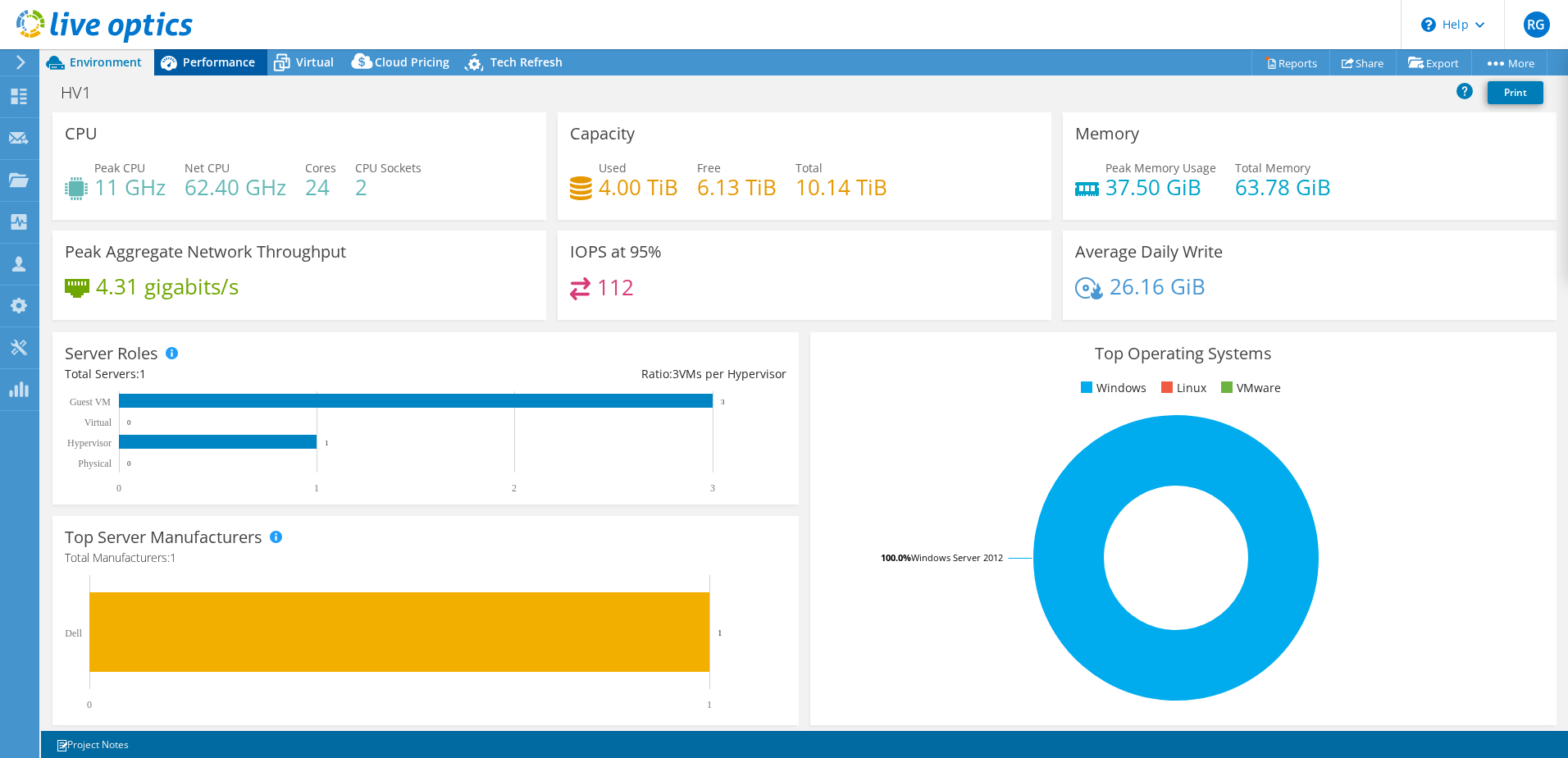
click at [191, 65] on span "Performance" at bounding box center [219, 62] width 72 height 16
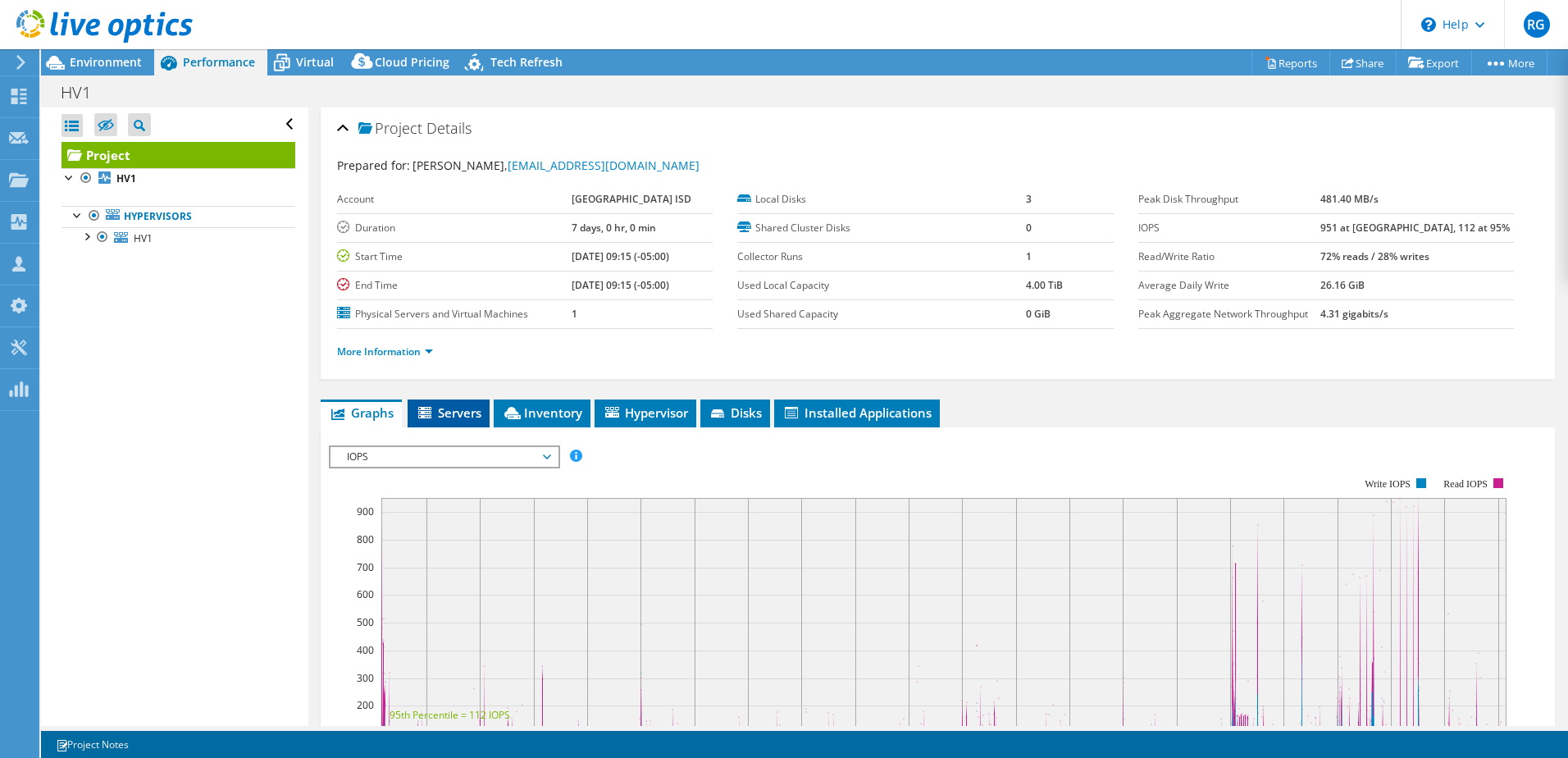
click at [446, 409] on span "Servers" at bounding box center [448, 413] width 65 height 17
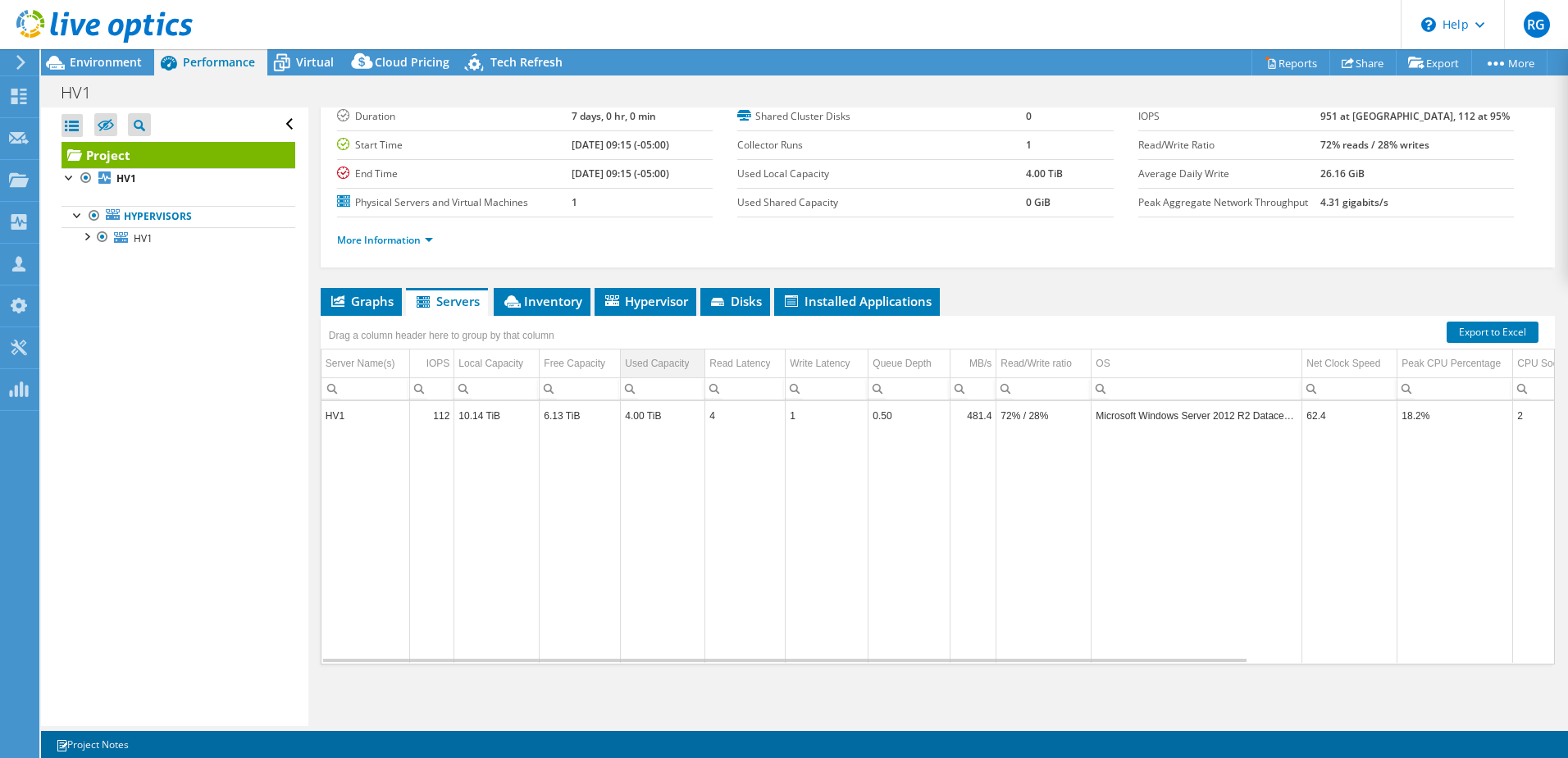
scroll to position [113, 0]
click at [562, 300] on span "Inventory" at bounding box center [542, 300] width 80 height 17
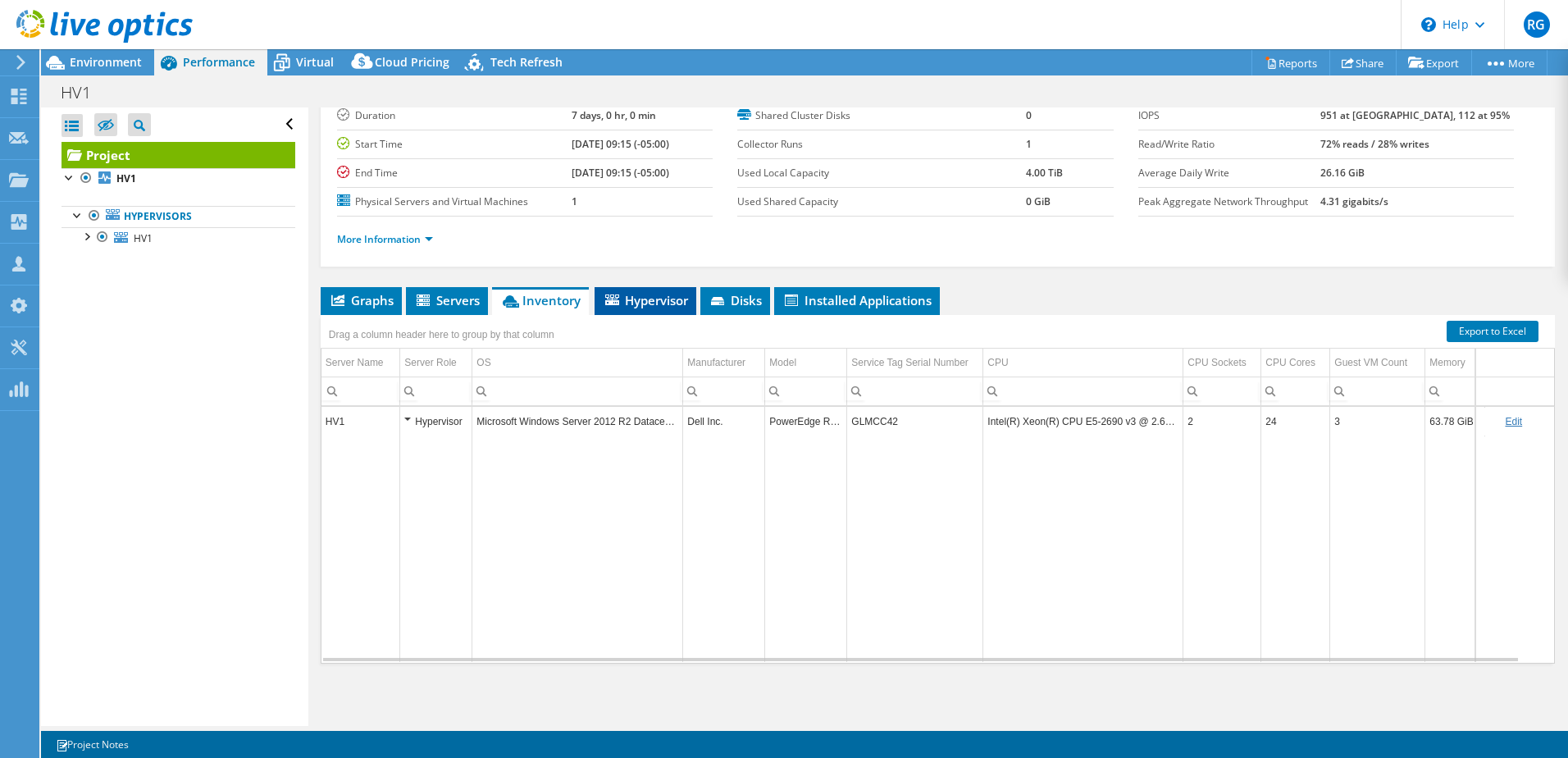
click at [650, 297] on span "Hypervisor" at bounding box center [645, 300] width 85 height 17
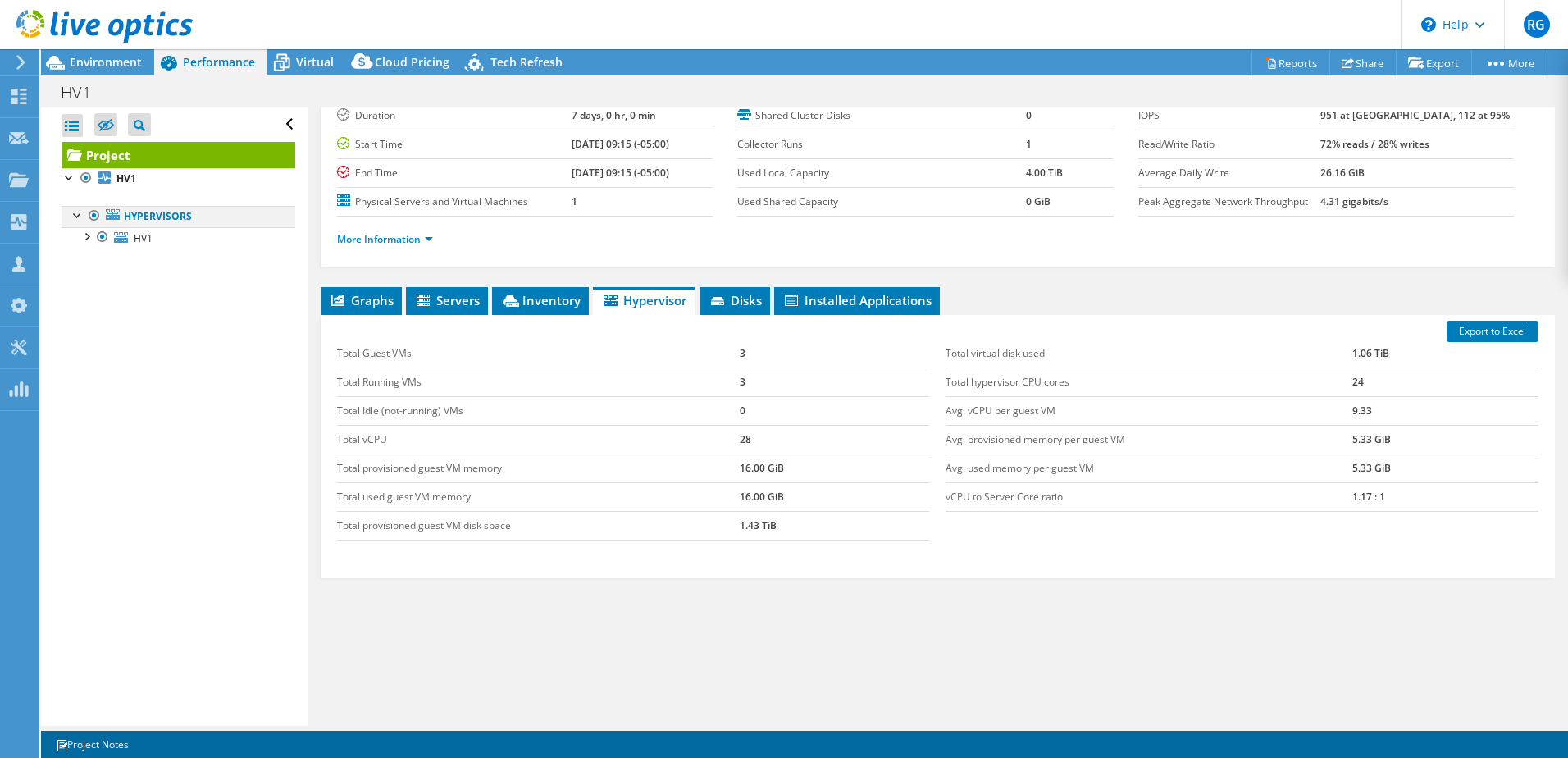
click at [75, 215] on div at bounding box center [78, 214] width 17 height 17
click at [75, 216] on div at bounding box center [78, 214] width 17 height 17
click at [275, 121] on div "Open All Close All Hide Excluded Nodes Project Tree Filter" at bounding box center [179, 124] width 234 height 34
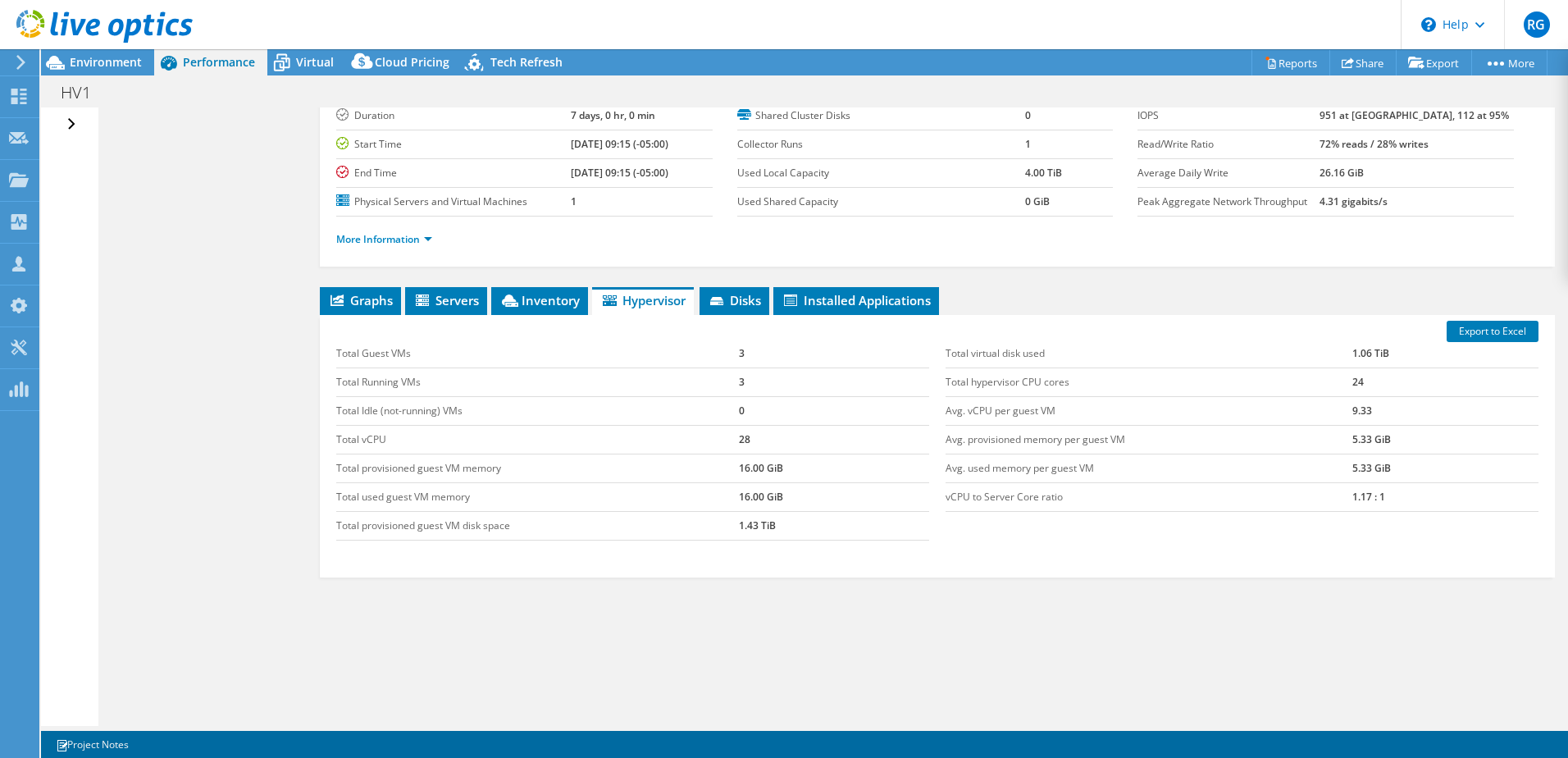
click at [72, 125] on div "Open All Close All Hide Excluded Nodes Project Tree Filter" at bounding box center [73, 124] width 24 height 34
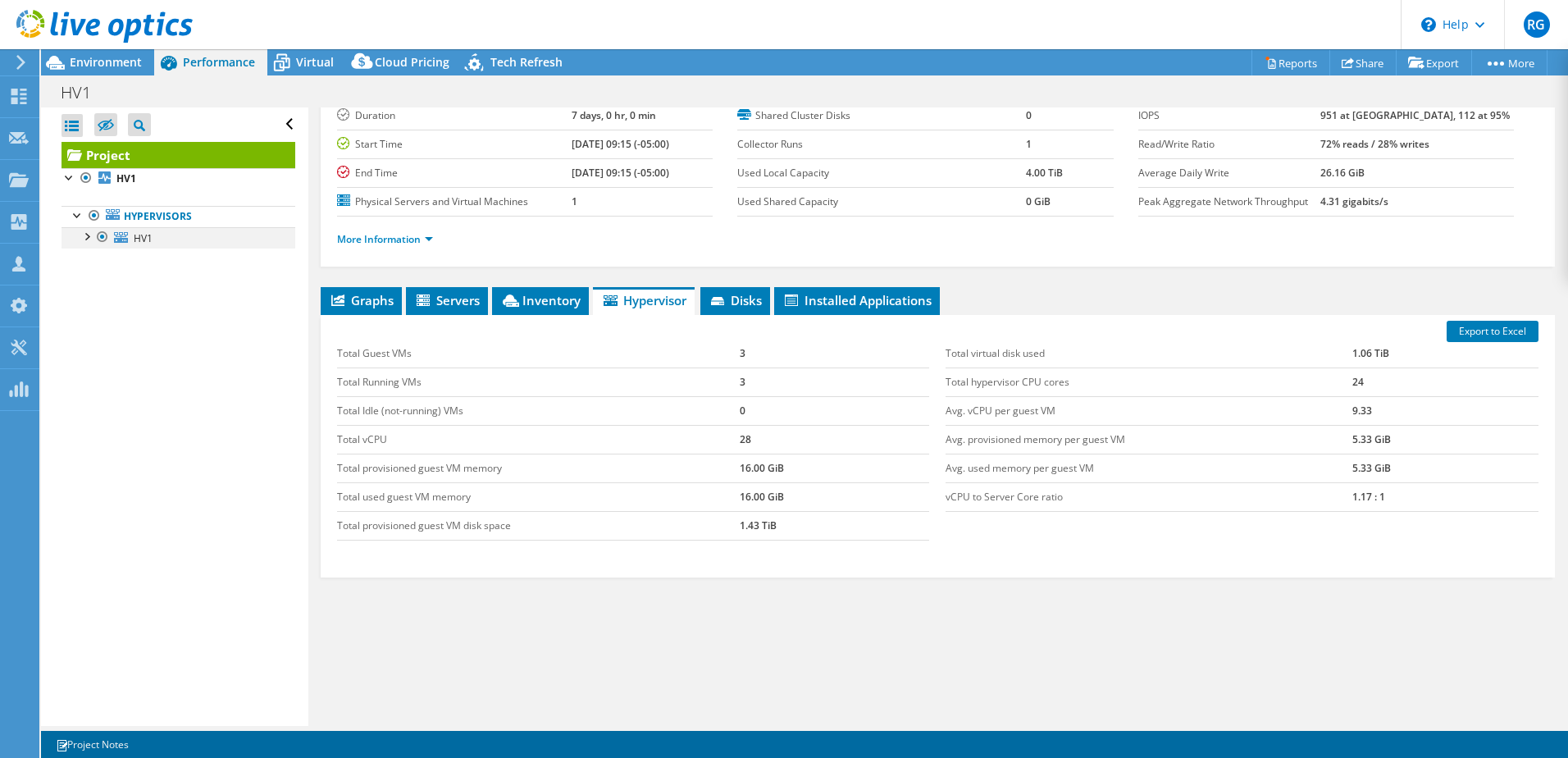
click at [88, 235] on div at bounding box center [85, 236] width 17 height 17
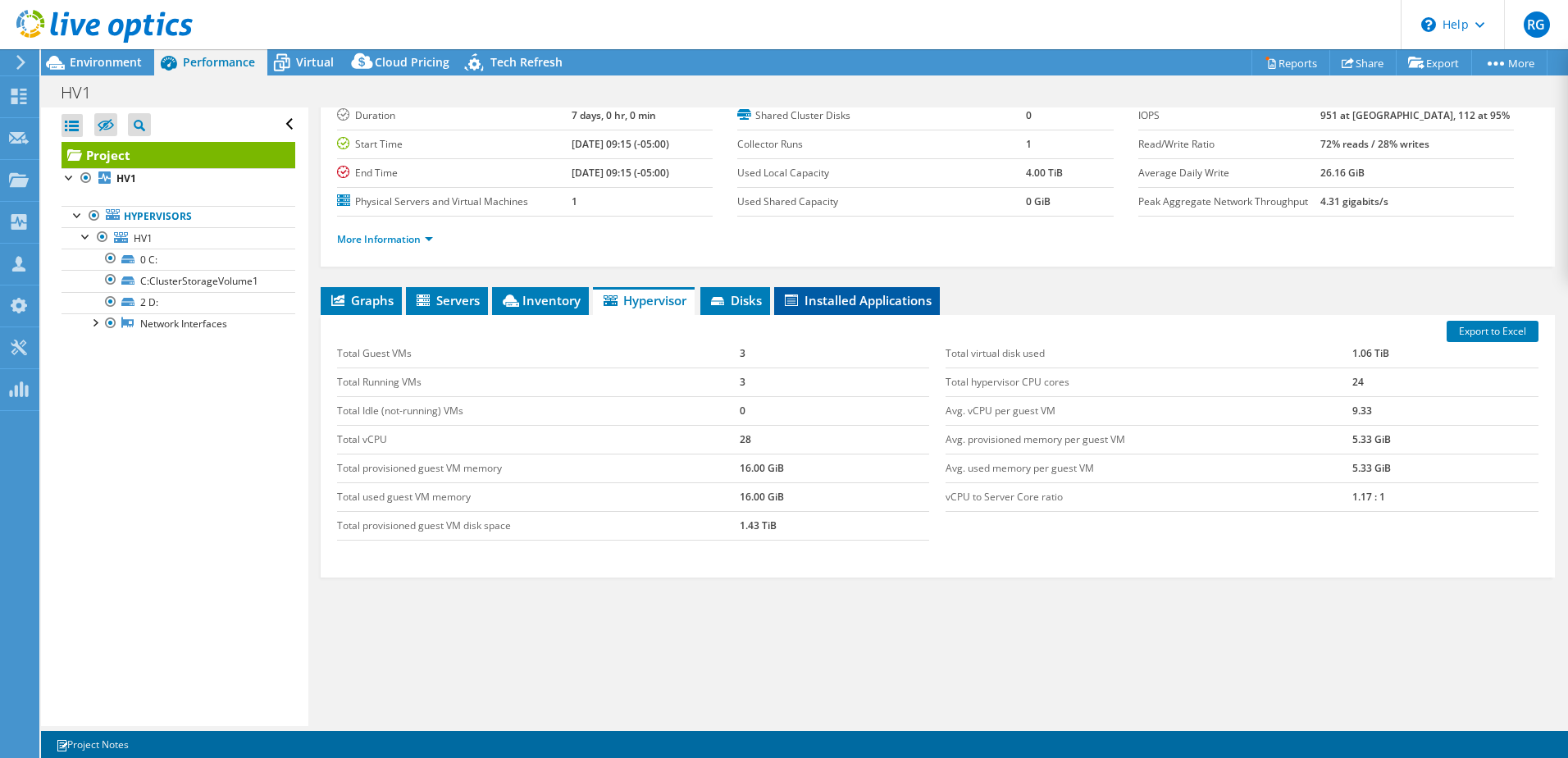
click at [835, 297] on span "Installed Applications" at bounding box center [856, 300] width 149 height 17
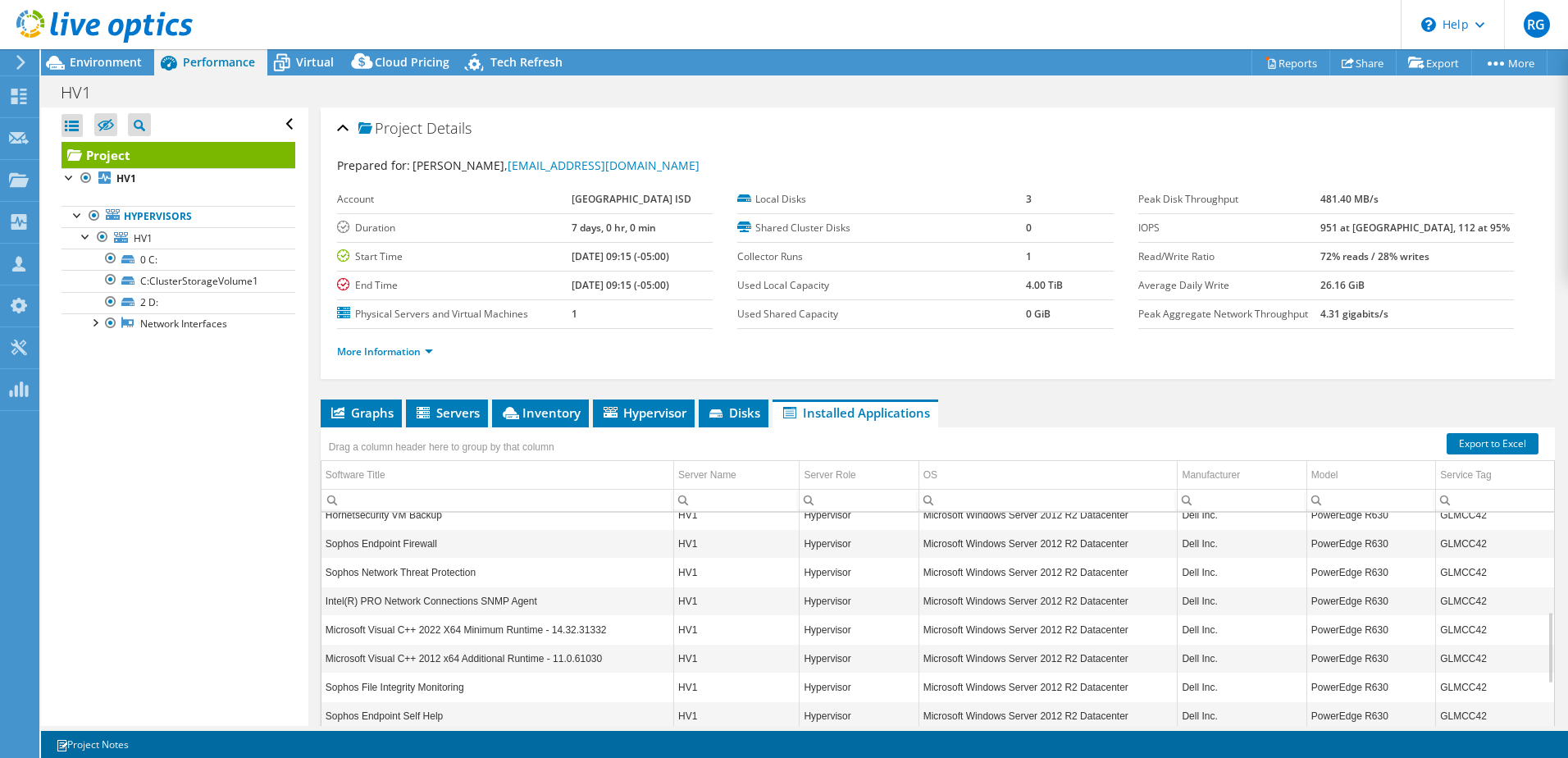
scroll to position [0, 0]
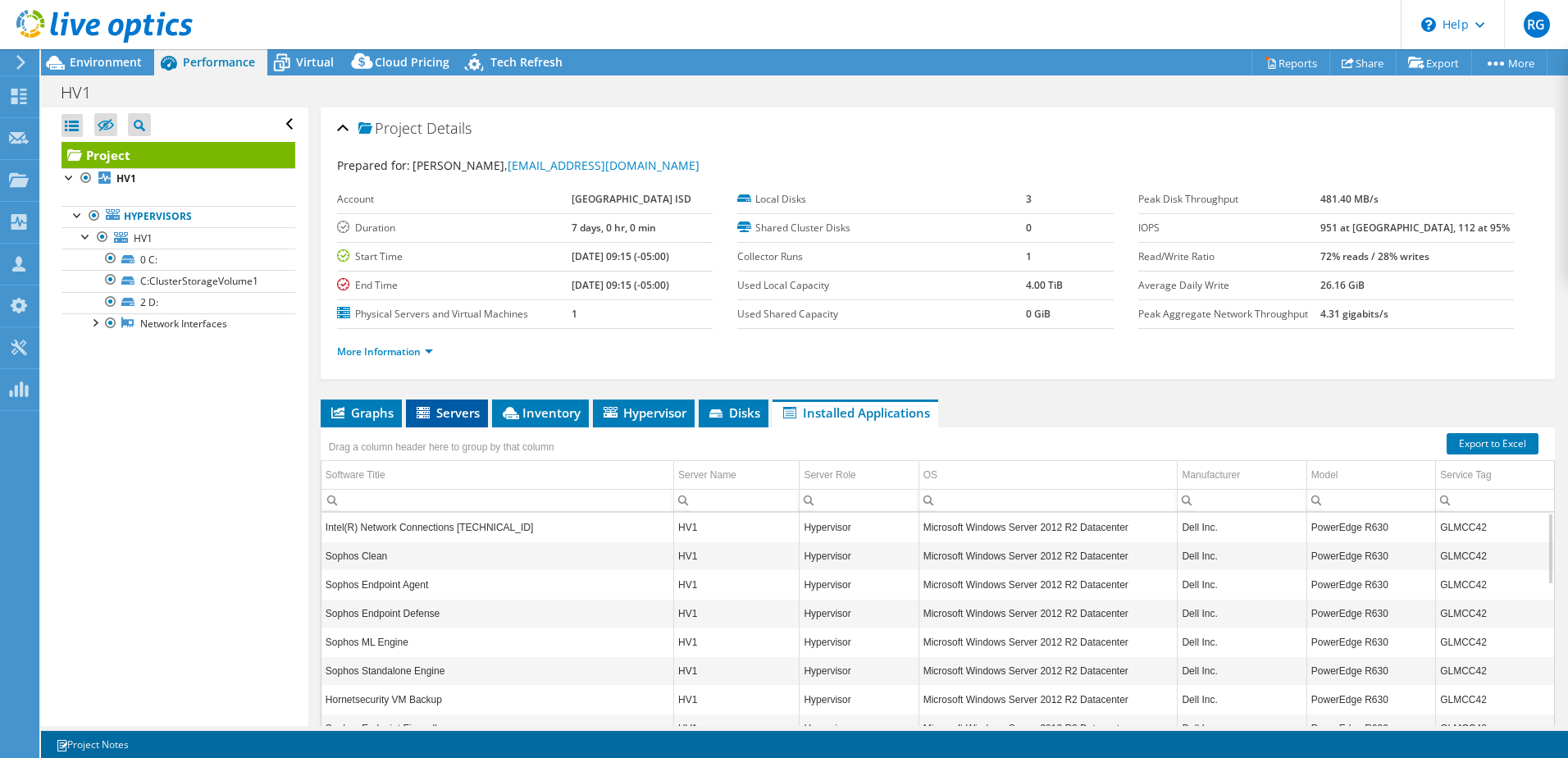
click at [460, 406] on span "Servers" at bounding box center [447, 413] width 65 height 17
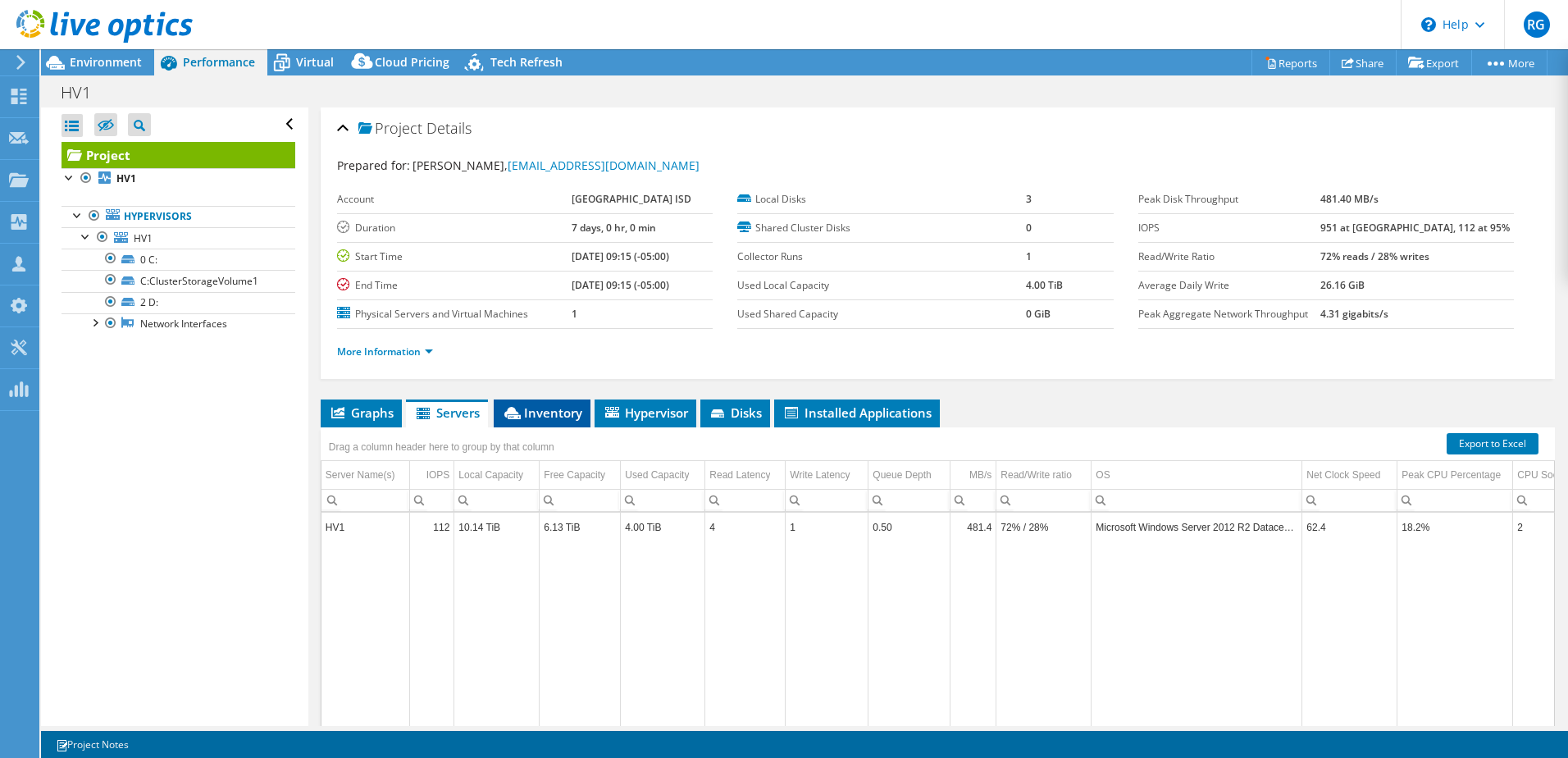
click at [544, 424] on li "Inventory" at bounding box center [542, 413] width 97 height 28
